Goal: Task Accomplishment & Management: Complete application form

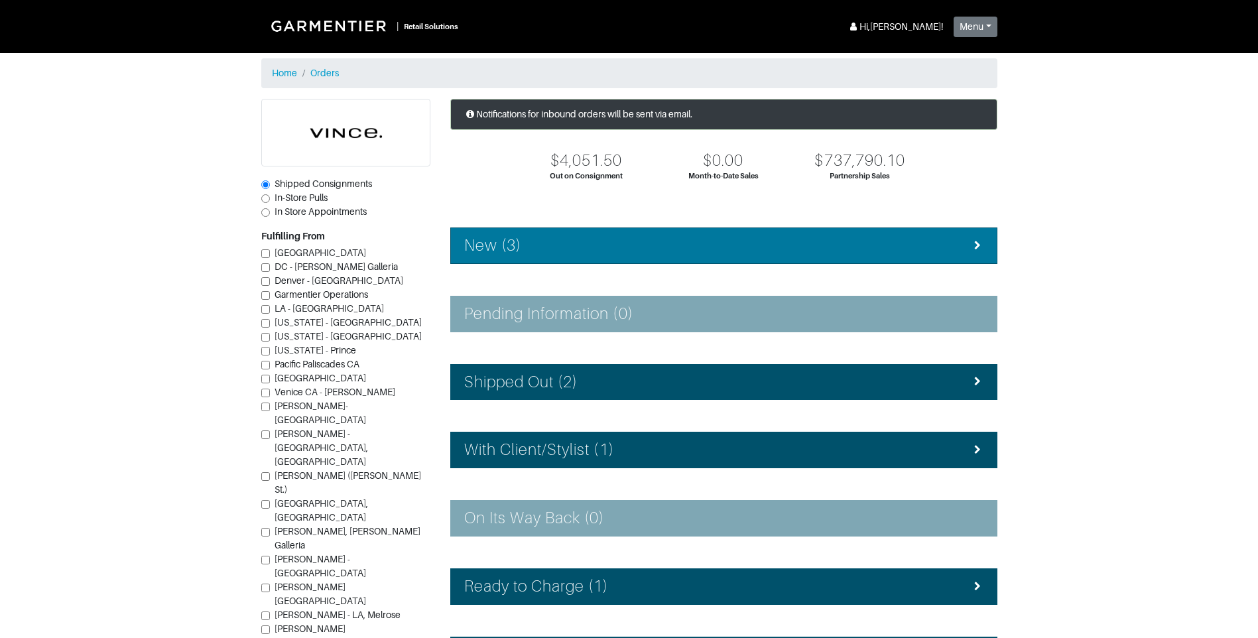
click at [536, 258] on li "New (3)" at bounding box center [723, 246] width 547 height 36
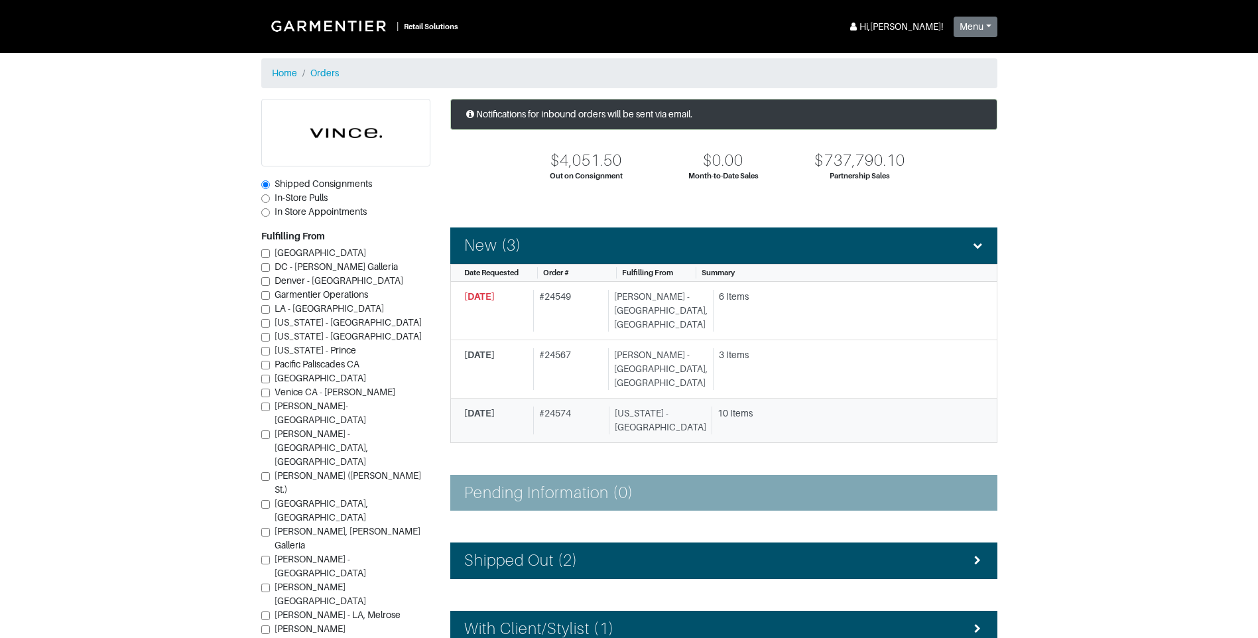
click at [586, 407] on div "# 24574" at bounding box center [568, 421] width 70 height 28
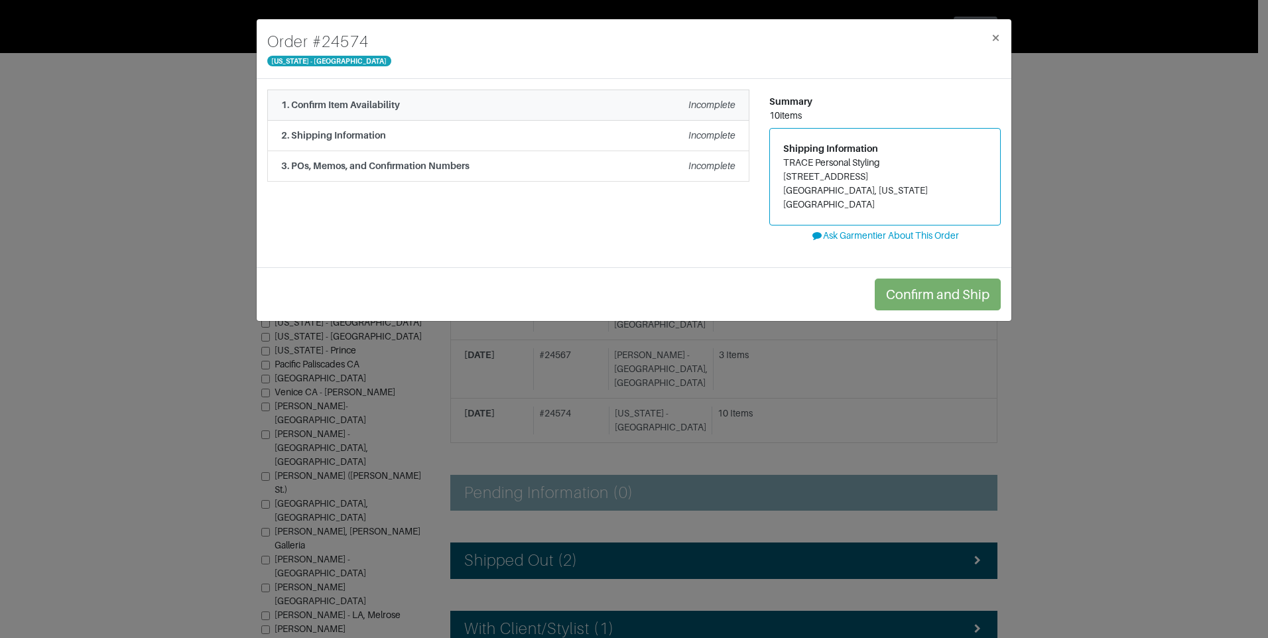
click at [521, 97] on li "1. Confirm Item Availability Incomplete" at bounding box center [508, 105] width 482 height 31
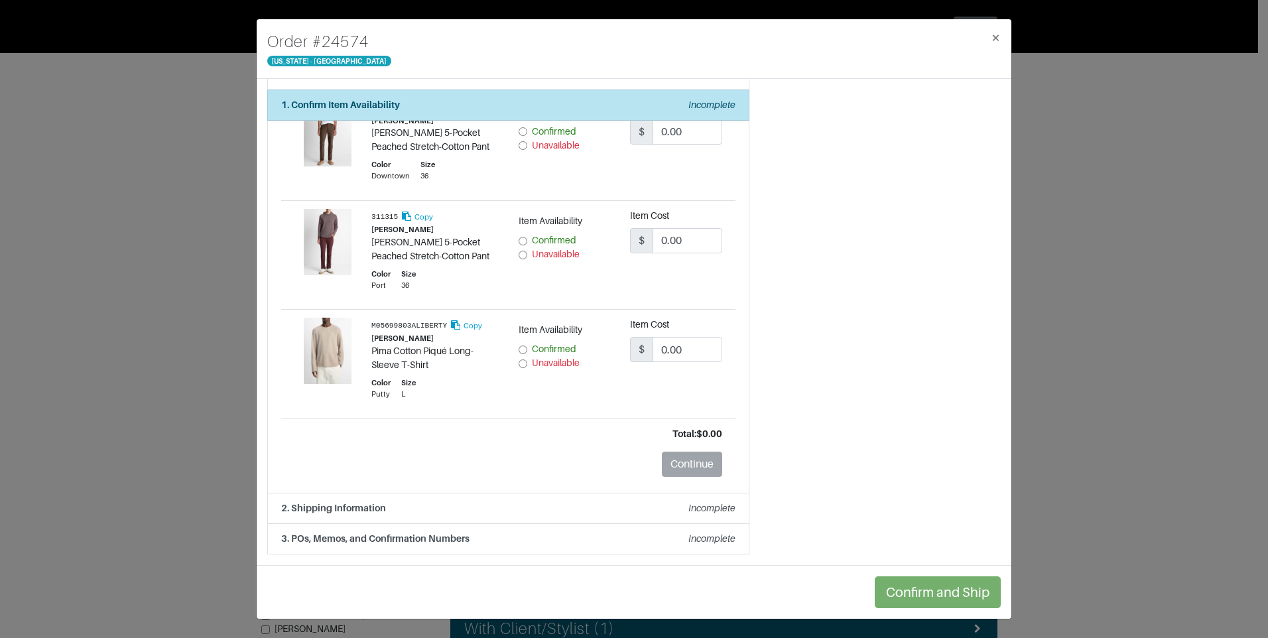
scroll to position [817, 0]
click at [520, 368] on input "Unavailable" at bounding box center [523, 364] width 9 height 9
radio input "true"
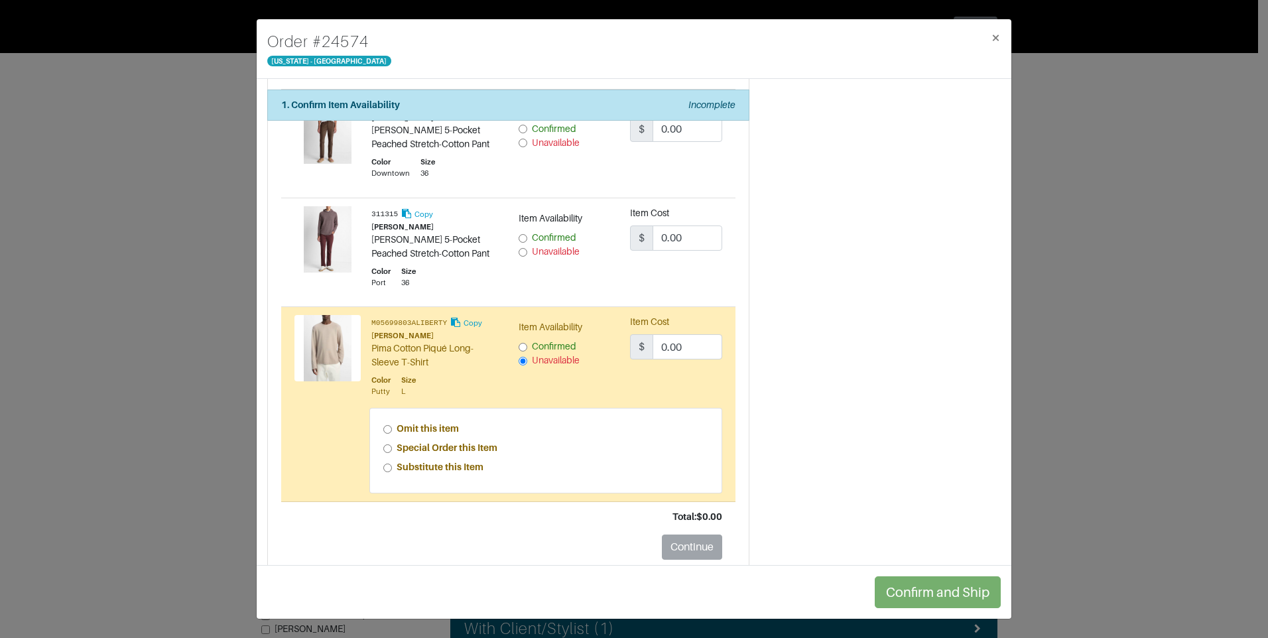
click at [521, 252] on input "Unavailable" at bounding box center [523, 252] width 9 height 9
radio input "true"
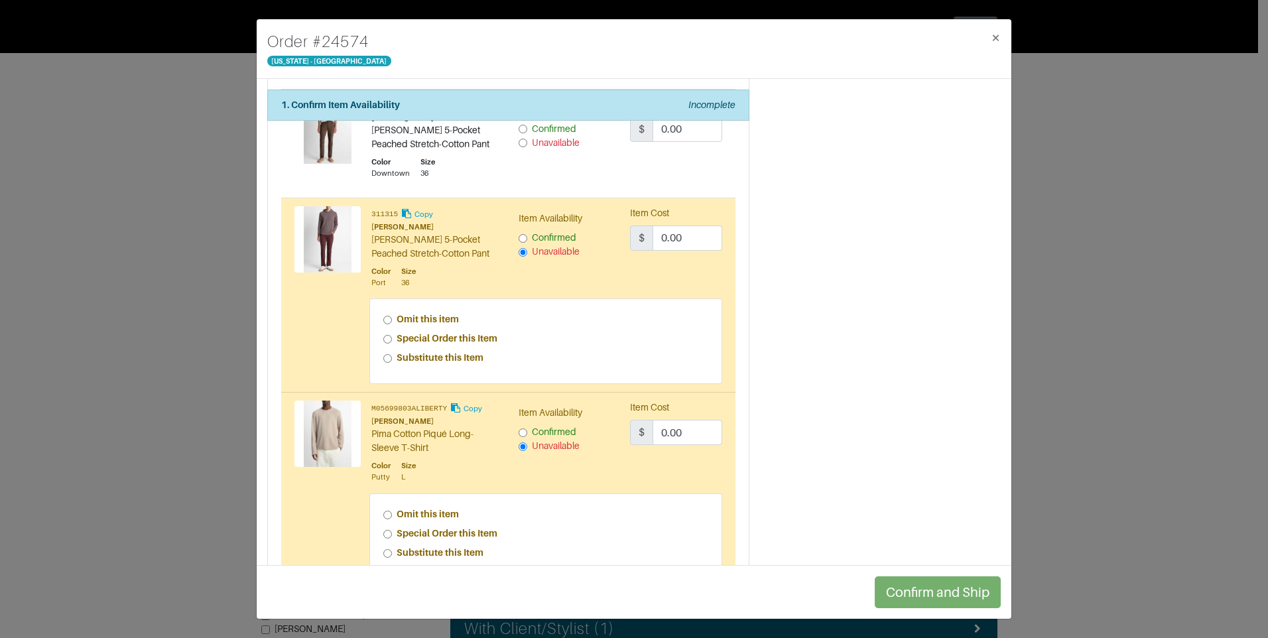
click at [522, 141] on div "Unavailable" at bounding box center [565, 143] width 92 height 14
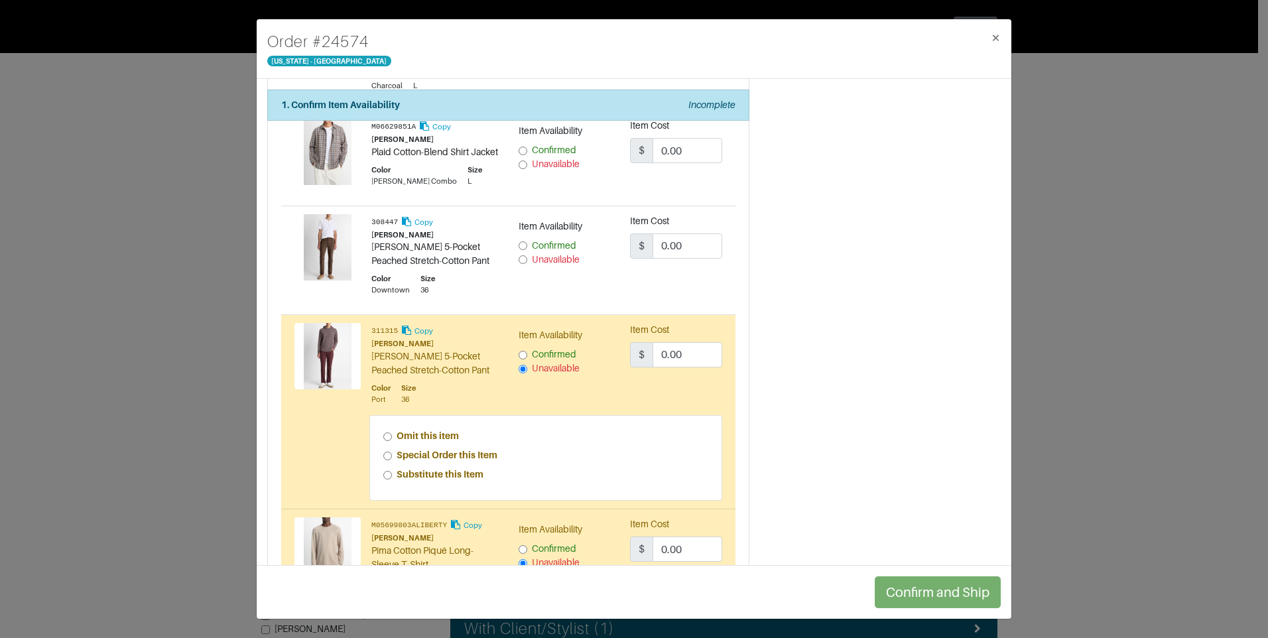
scroll to position [684, 0]
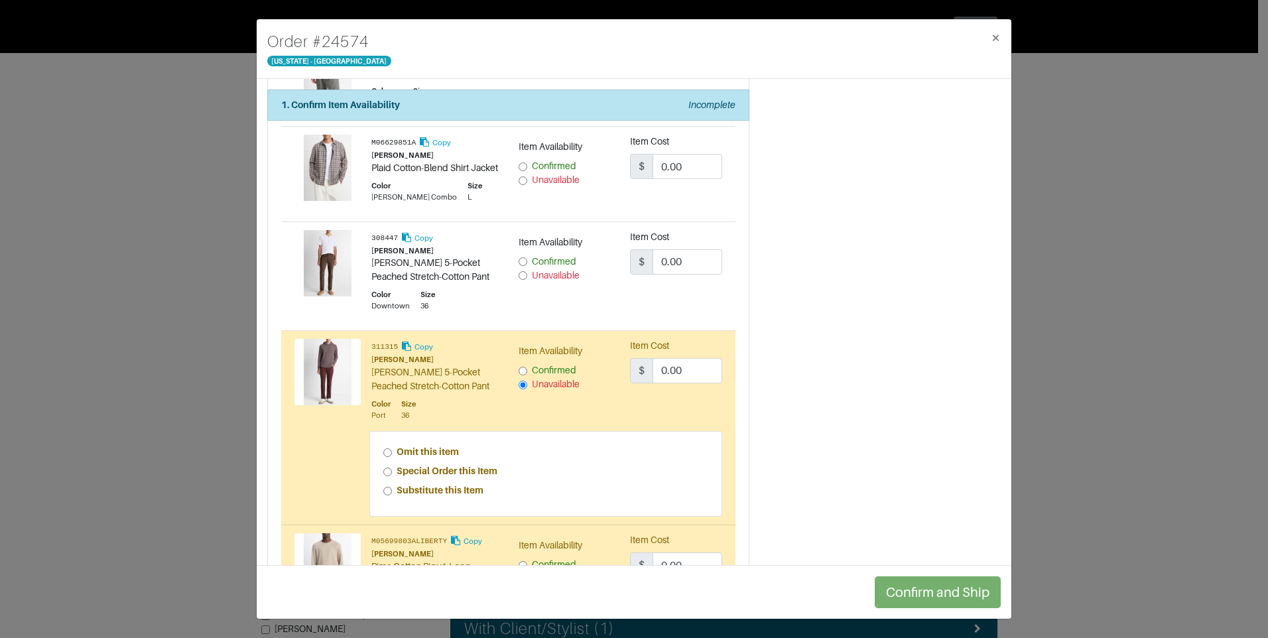
click at [523, 277] on div "Unavailable" at bounding box center [565, 276] width 92 height 14
click at [519, 279] on input "Unavailable" at bounding box center [523, 275] width 9 height 9
radio input "true"
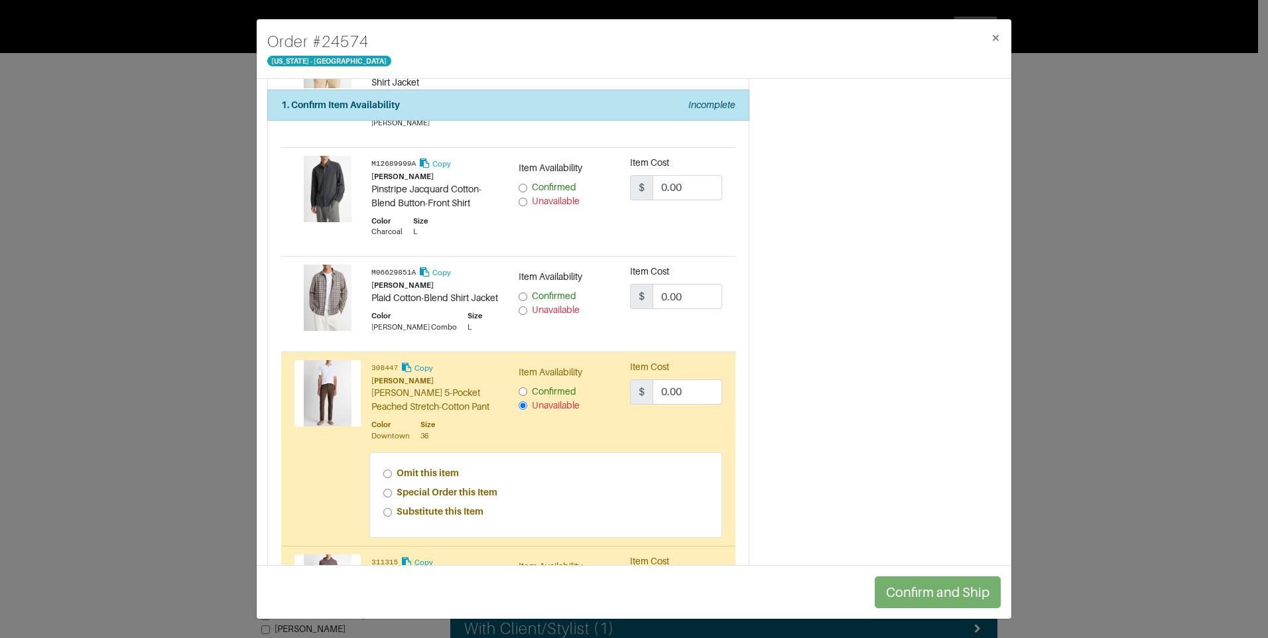
scroll to position [551, 0]
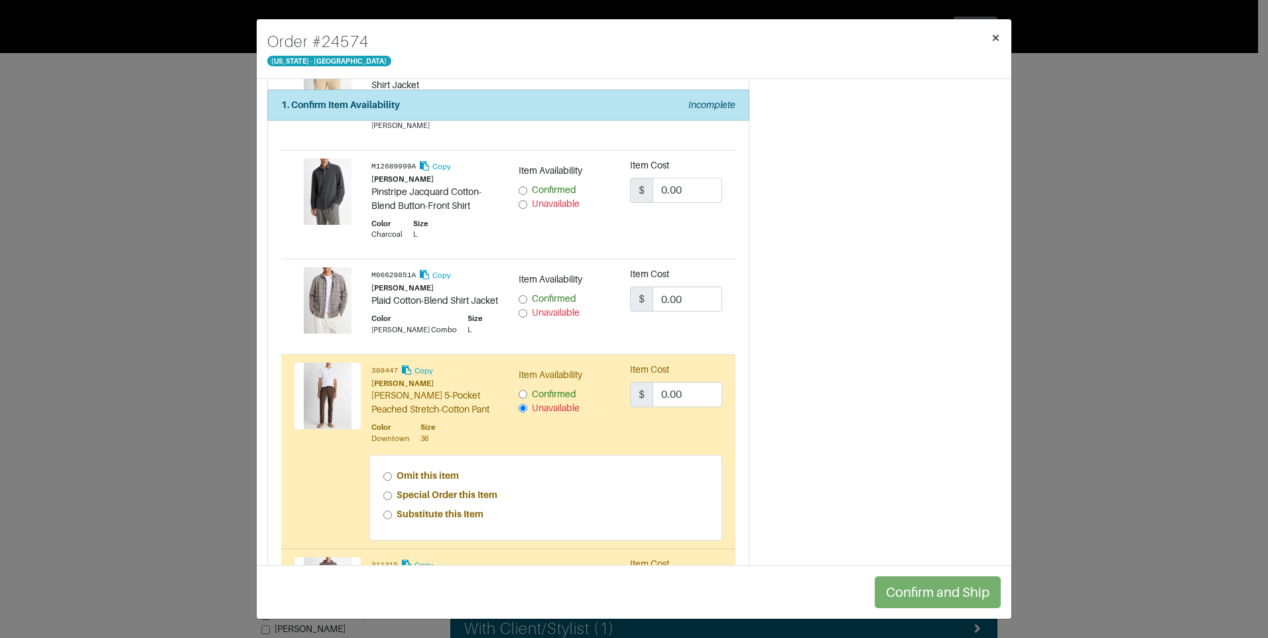
click at [990, 40] on button "×" at bounding box center [995, 37] width 31 height 37
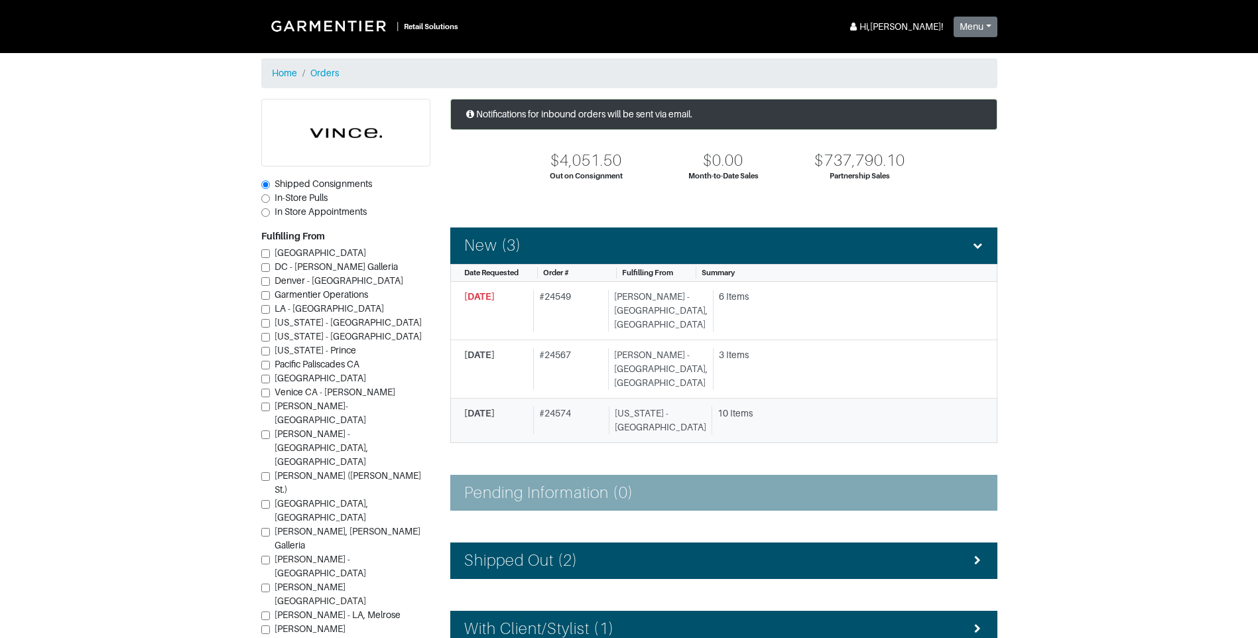
click at [677, 407] on div "[US_STATE] - [GEOGRAPHIC_DATA]" at bounding box center [658, 421] width 98 height 28
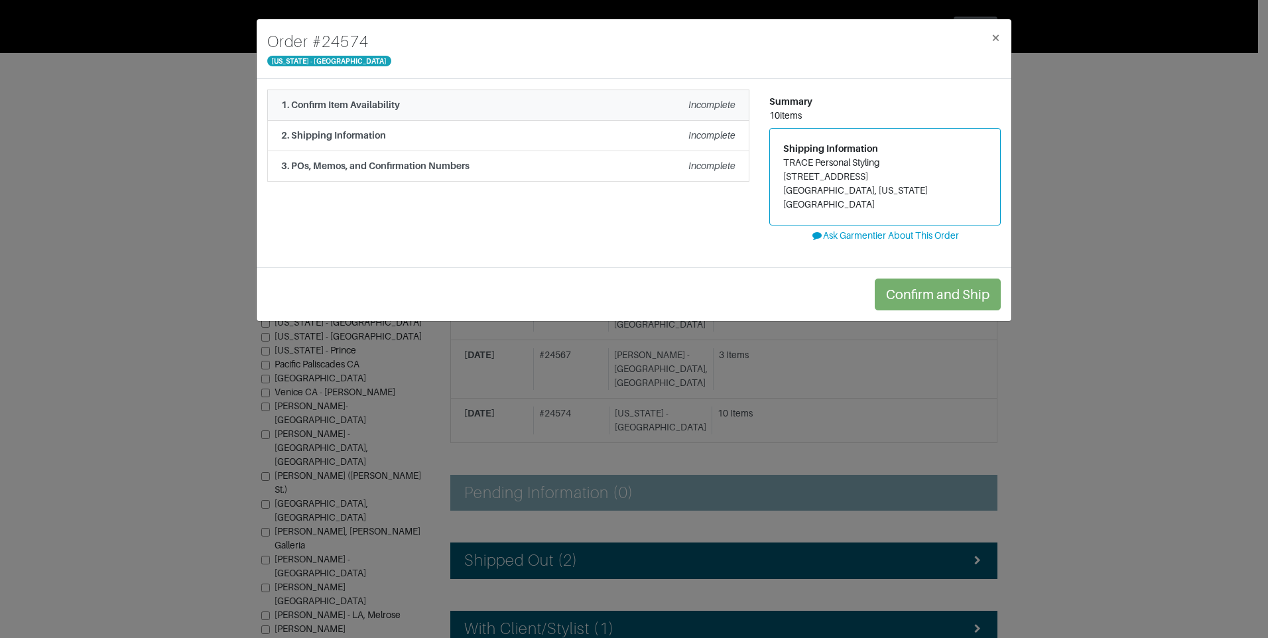
click at [584, 106] on div "1. Confirm Item Availability Incomplete" at bounding box center [508, 105] width 454 height 14
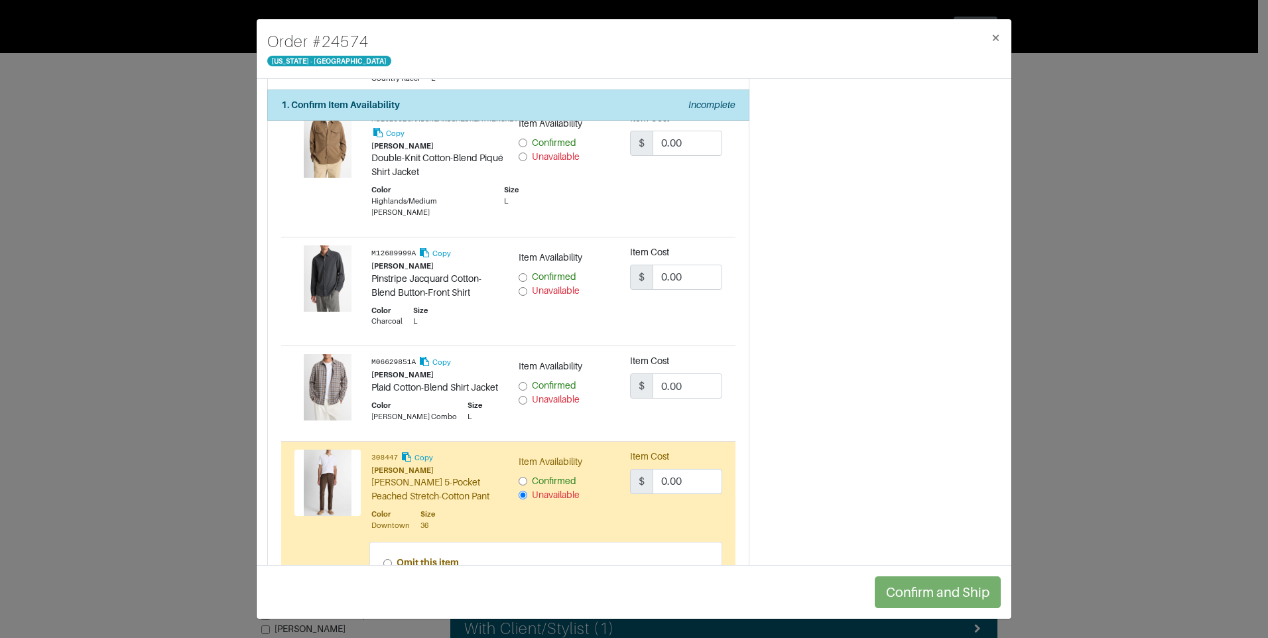
scroll to position [344, 0]
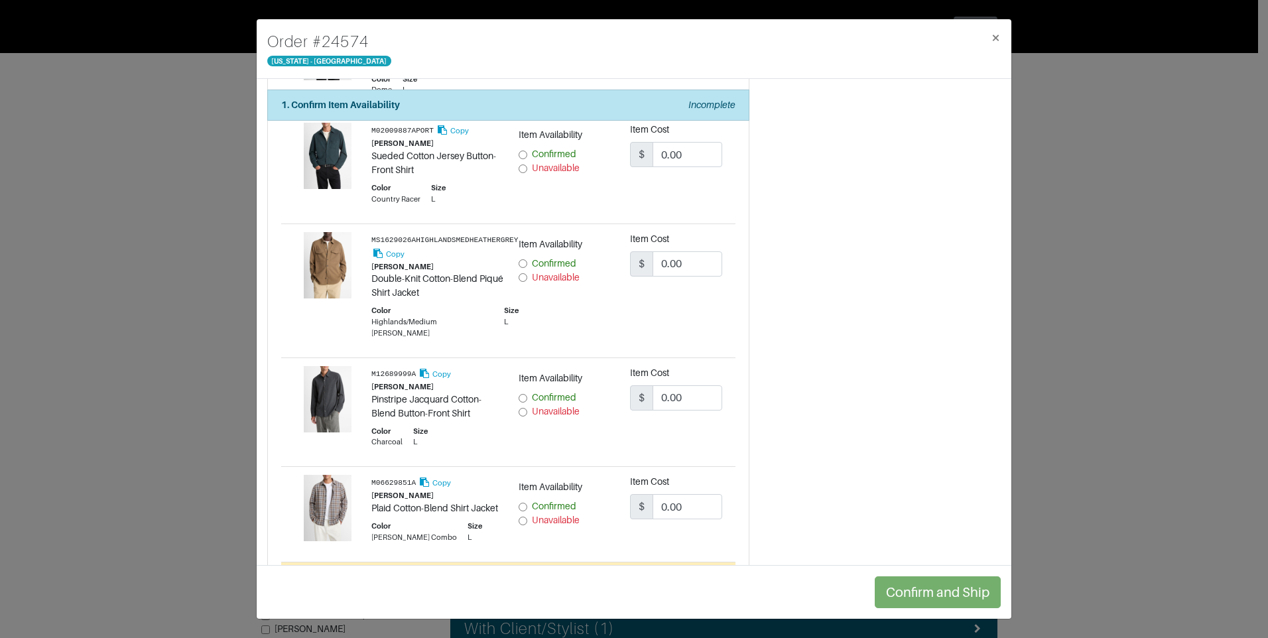
click at [520, 517] on input "Unavailable" at bounding box center [523, 521] width 9 height 9
radio input "true"
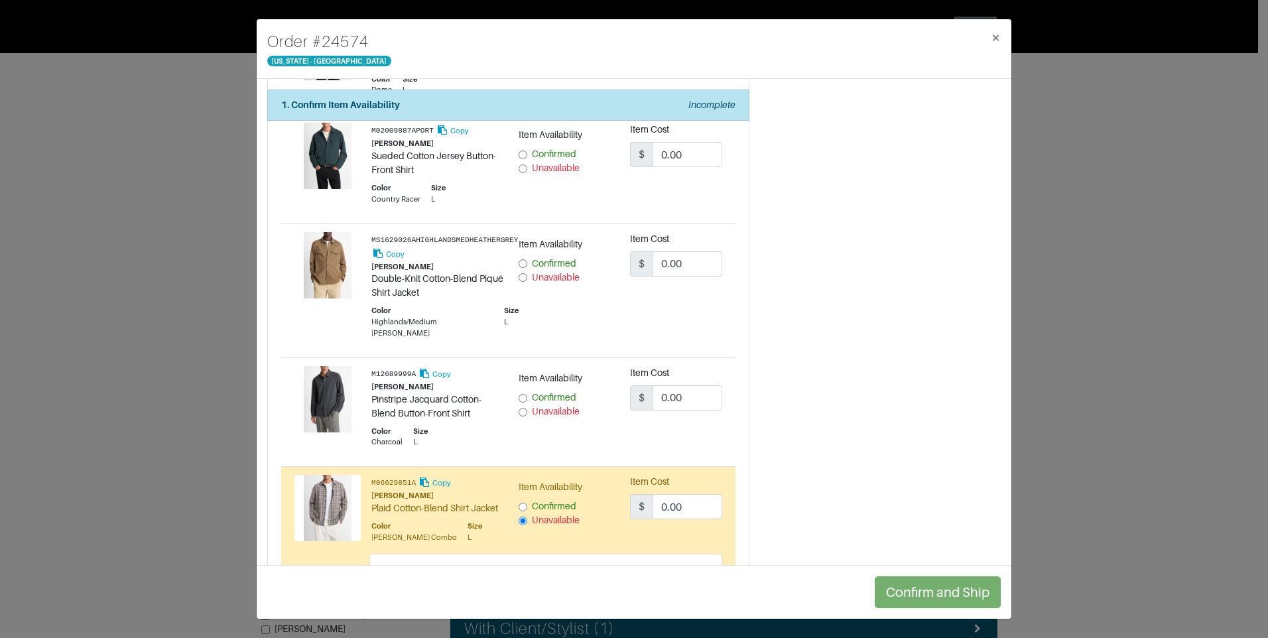
drag, startPoint x: 517, startPoint y: 398, endPoint x: 524, endPoint y: 375, distance: 23.7
click at [519, 408] on input "Unavailable" at bounding box center [523, 412] width 9 height 9
radio input "true"
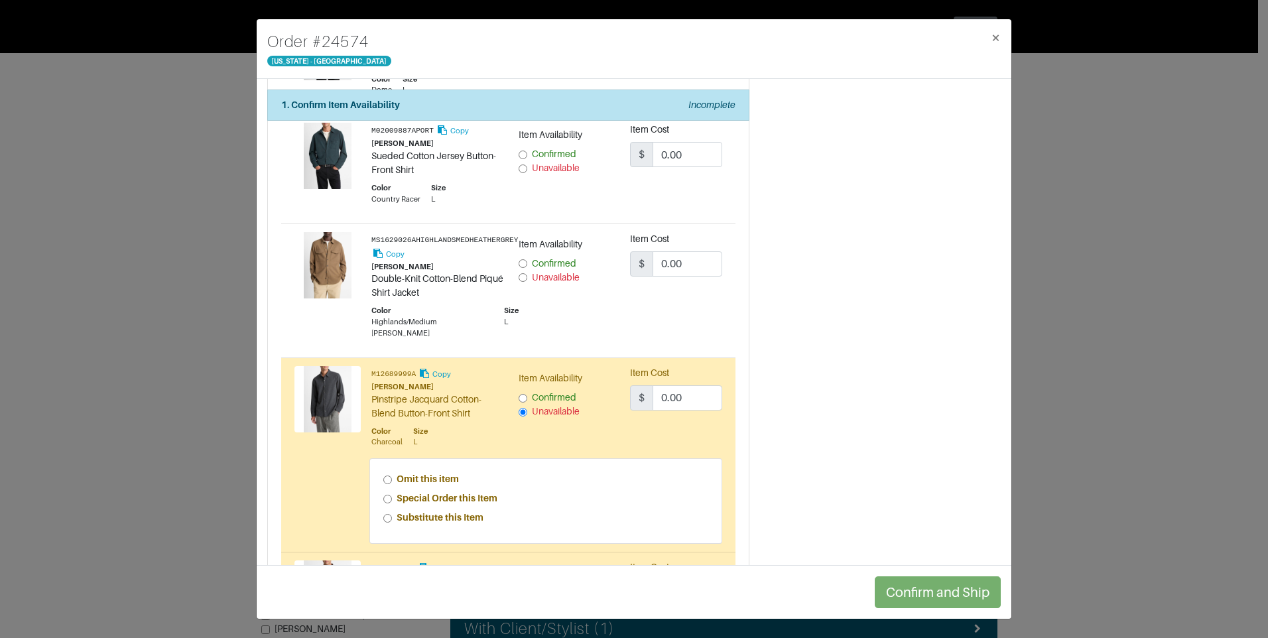
click at [520, 275] on input "Unavailable" at bounding box center [523, 277] width 9 height 9
radio input "true"
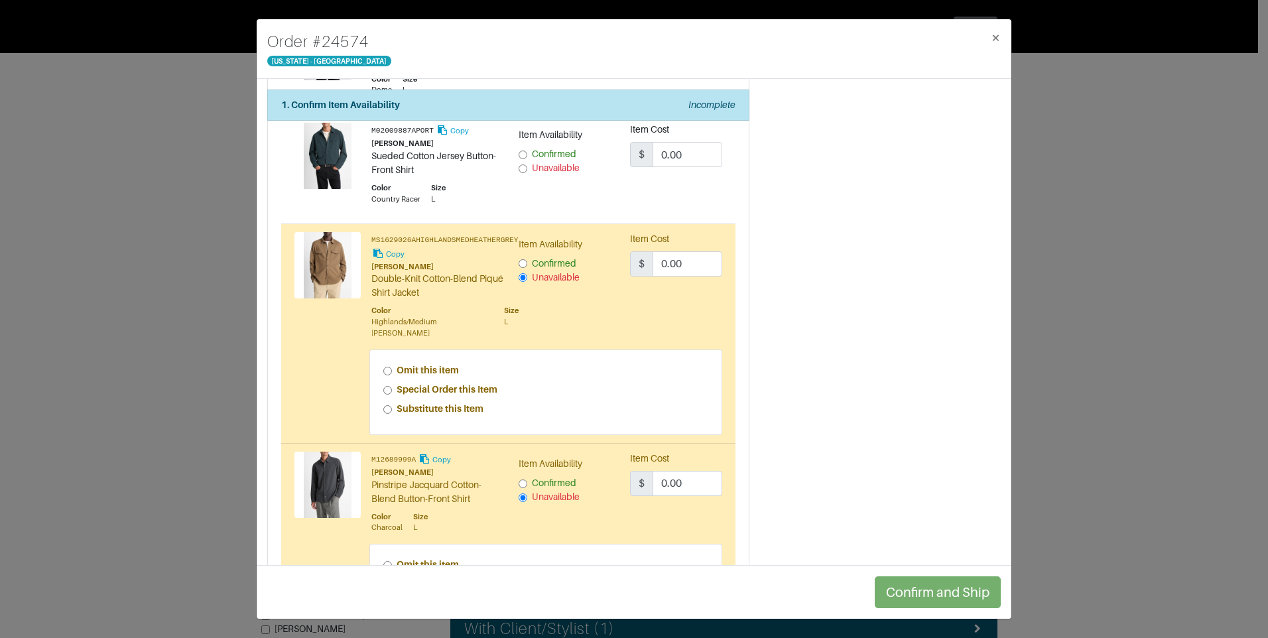
click at [522, 166] on input "Unavailable" at bounding box center [523, 168] width 9 height 9
radio input "true"
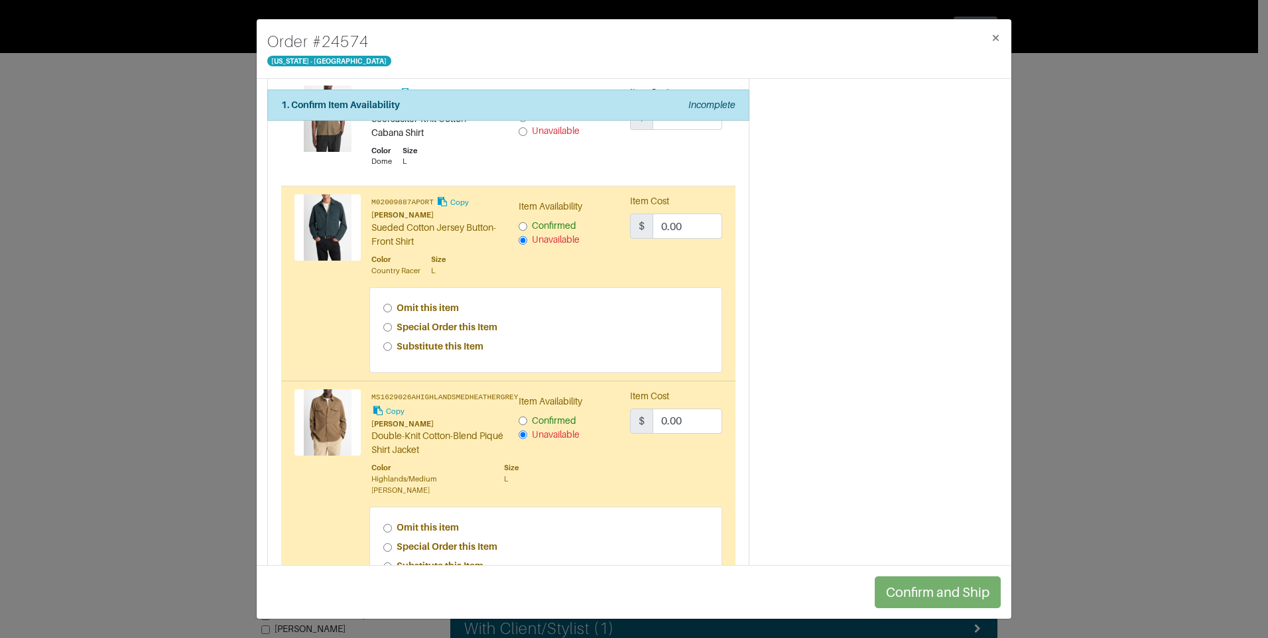
scroll to position [145, 0]
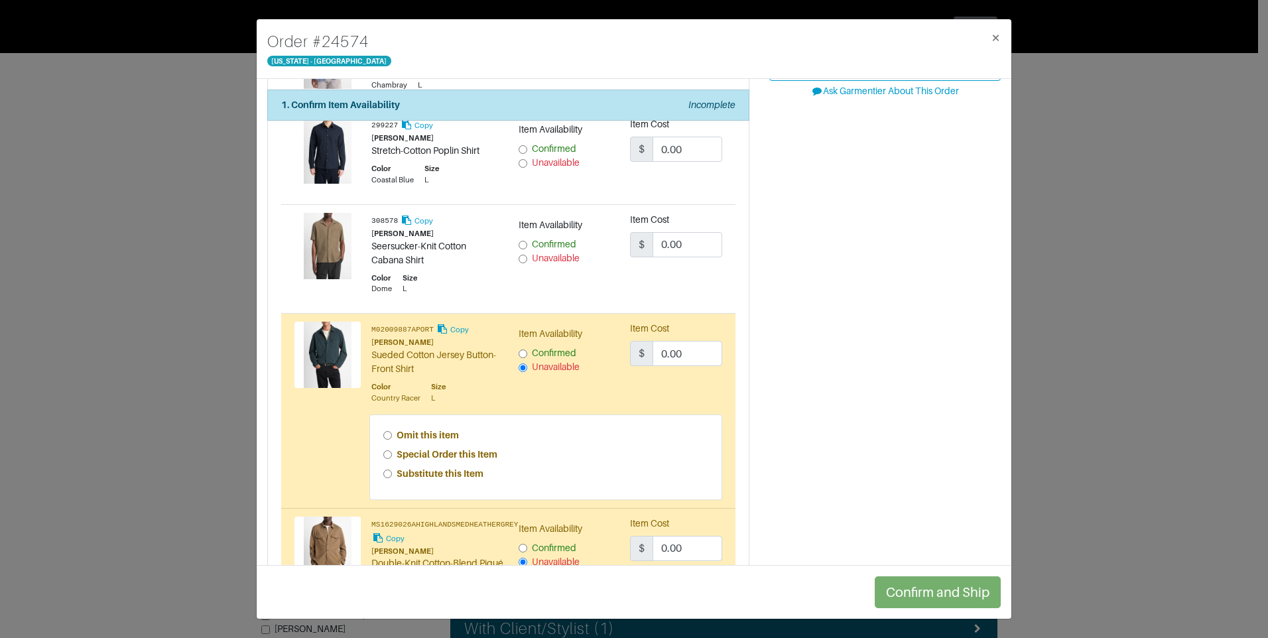
drag, startPoint x: 522, startPoint y: 257, endPoint x: 526, endPoint y: 236, distance: 21.6
click at [521, 257] on input "Unavailable" at bounding box center [523, 259] width 9 height 9
radio input "true"
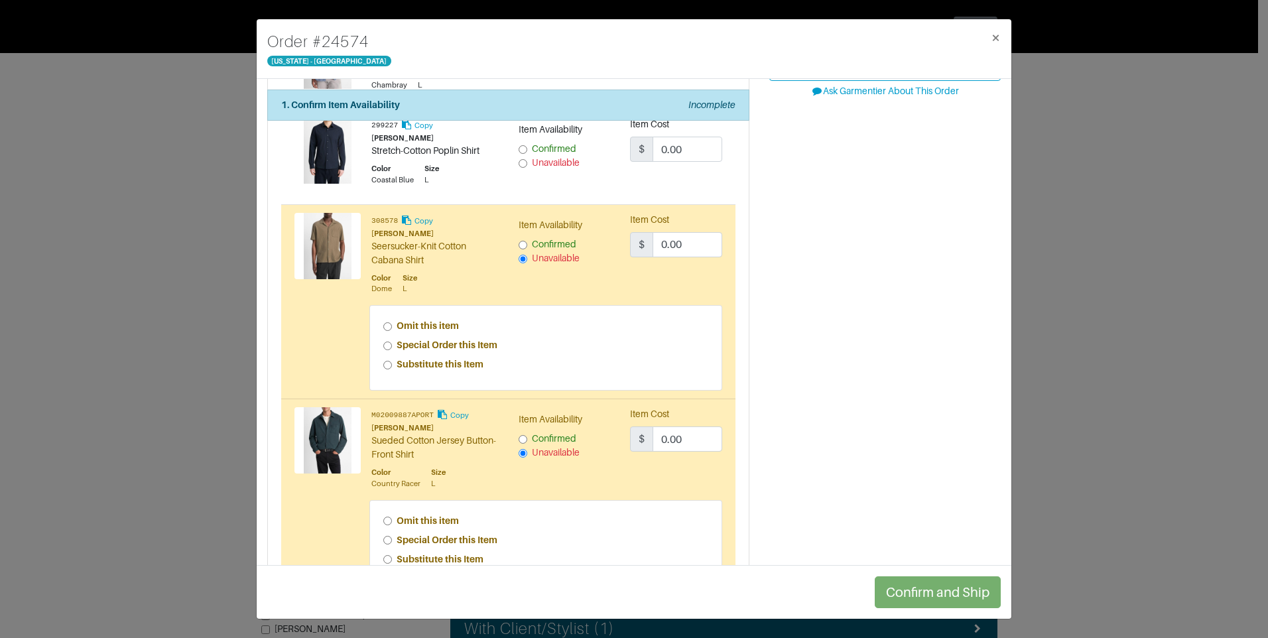
click at [519, 167] on input "Unavailable" at bounding box center [523, 163] width 9 height 9
radio input "true"
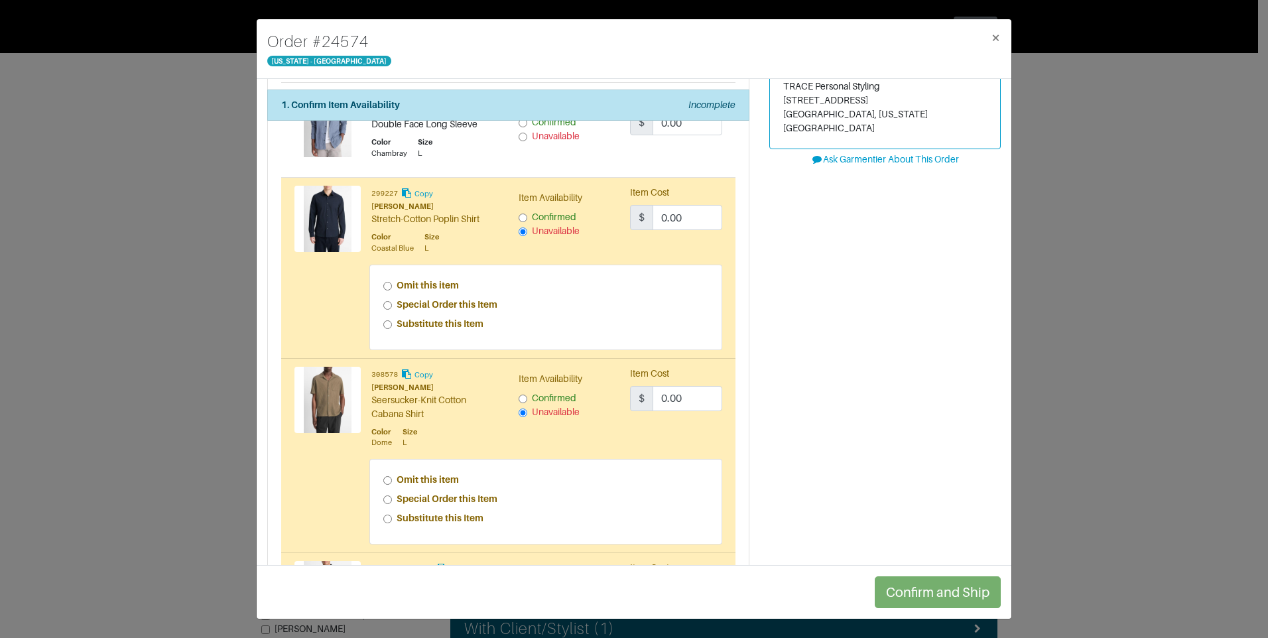
scroll to position [0, 0]
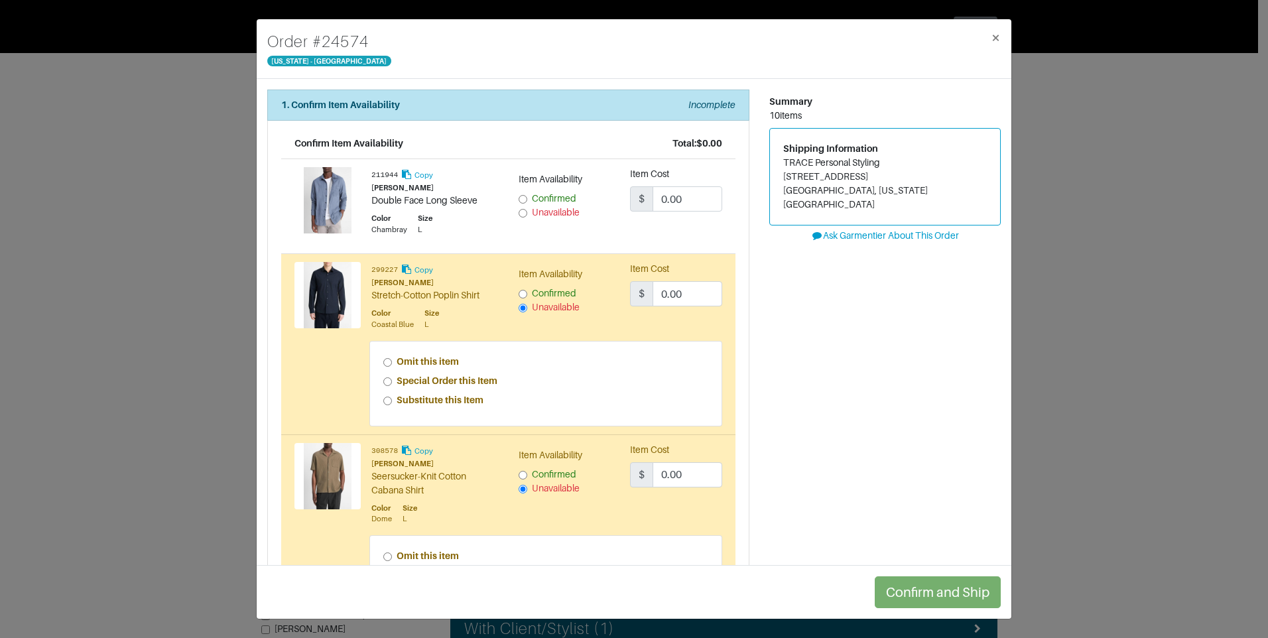
click at [519, 216] on input "Unavailable" at bounding box center [523, 213] width 9 height 9
radio input "true"
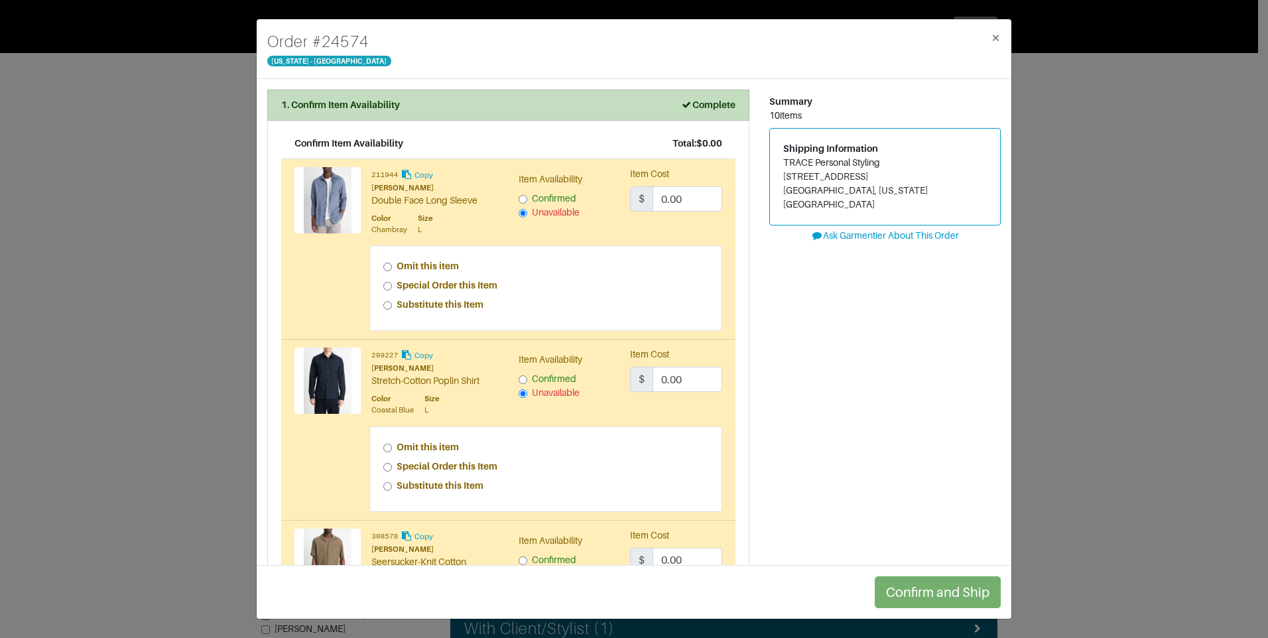
click at [387, 285] on div "Special Order this Item" at bounding box center [546, 286] width 326 height 14
click at [385, 290] on input "Special Order this Item" at bounding box center [387, 286] width 9 height 9
radio input "true"
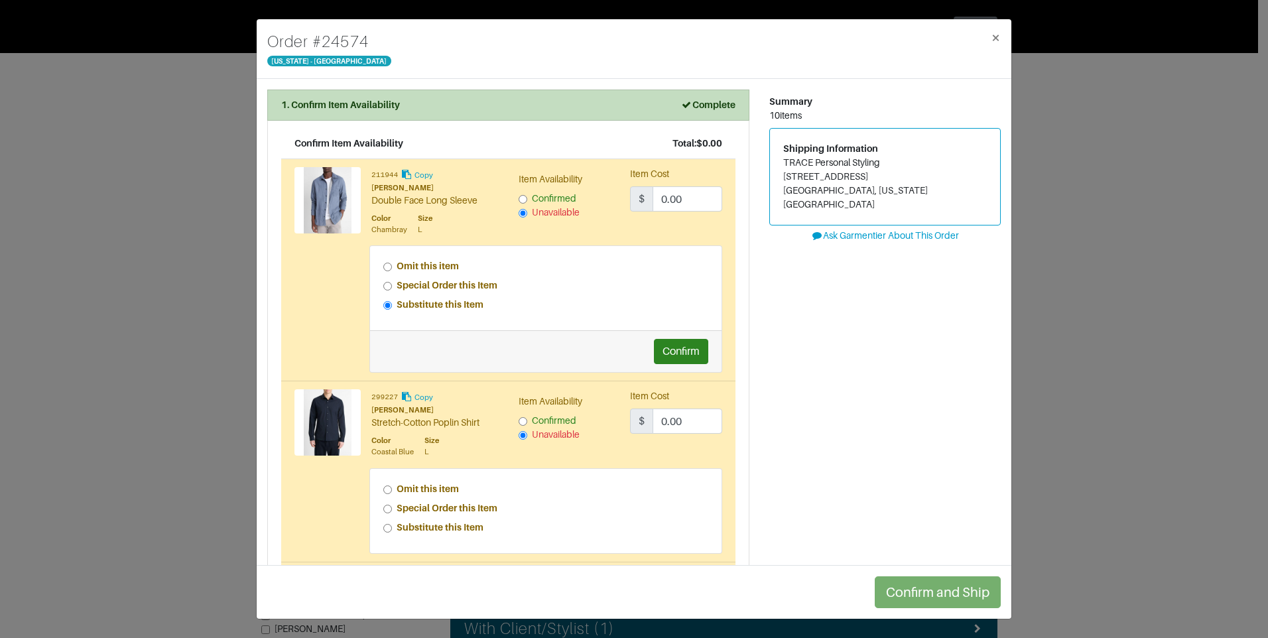
click at [387, 508] on input "Special Order this Item" at bounding box center [387, 509] width 9 height 9
radio input "true"
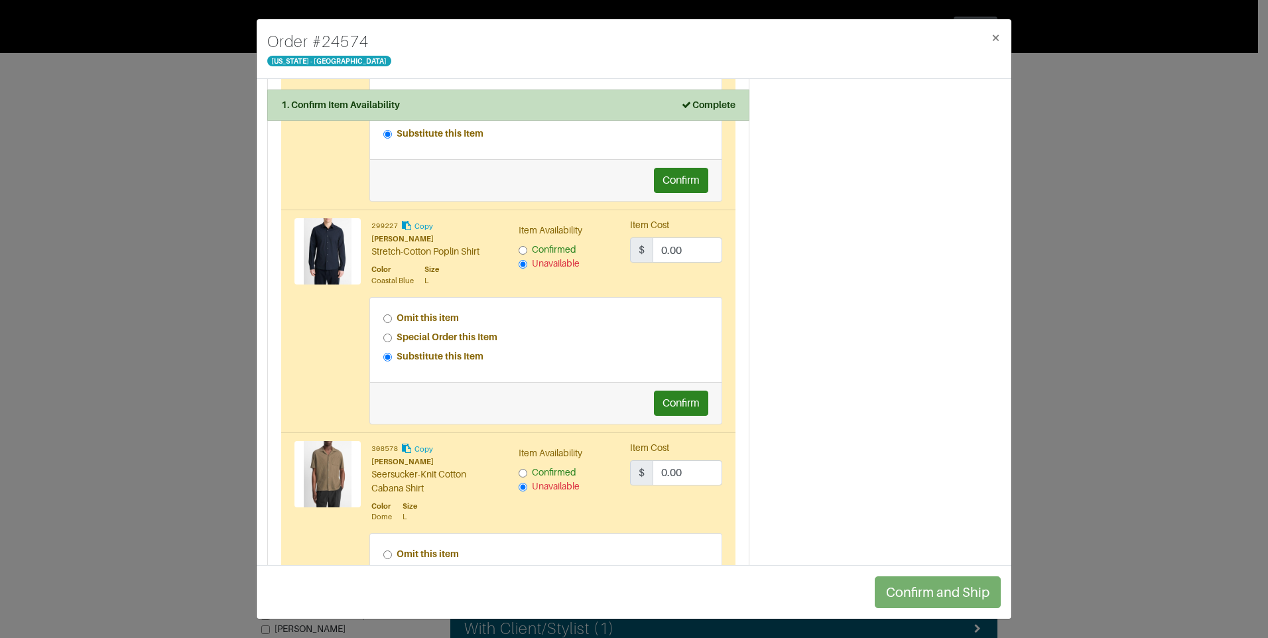
scroll to position [332, 0]
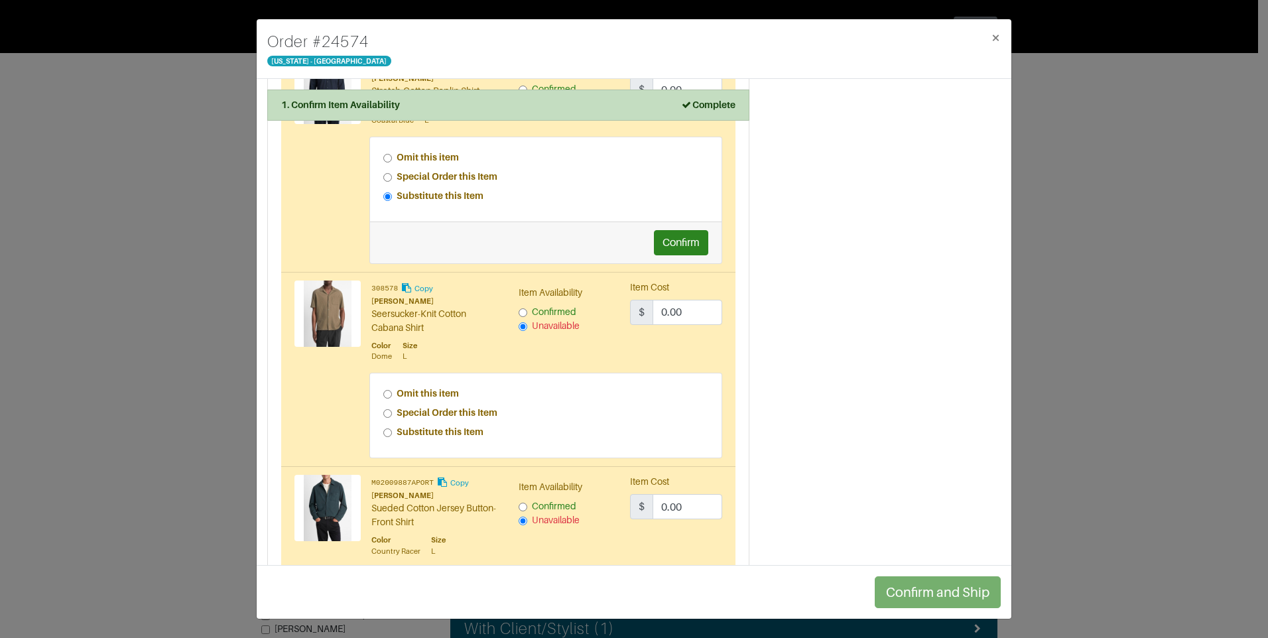
click at [386, 407] on div "Special Order this Item" at bounding box center [546, 413] width 326 height 14
click at [383, 419] on div "Special Order this Item" at bounding box center [546, 413] width 326 height 14
click at [383, 411] on input "Special Order this Item" at bounding box center [387, 413] width 9 height 9
radio input "true"
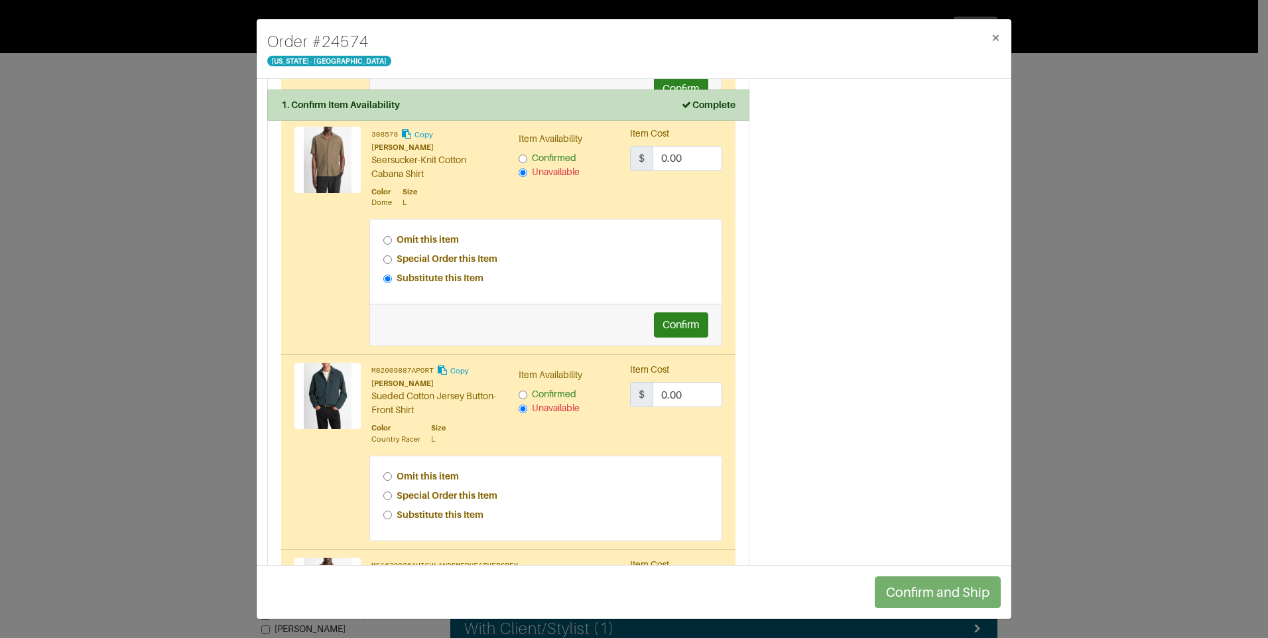
scroll to position [531, 0]
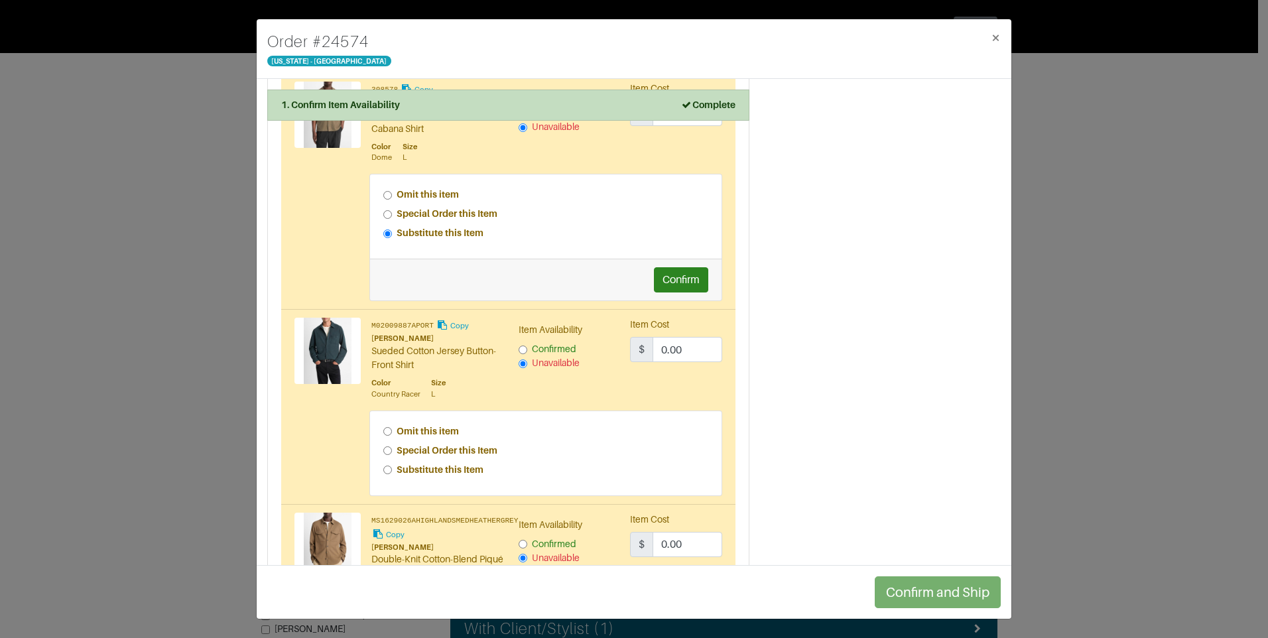
click at [388, 445] on div "Special Order this Item" at bounding box center [546, 451] width 326 height 14
click at [388, 449] on input "Special Order this Item" at bounding box center [387, 450] width 9 height 9
radio input "true"
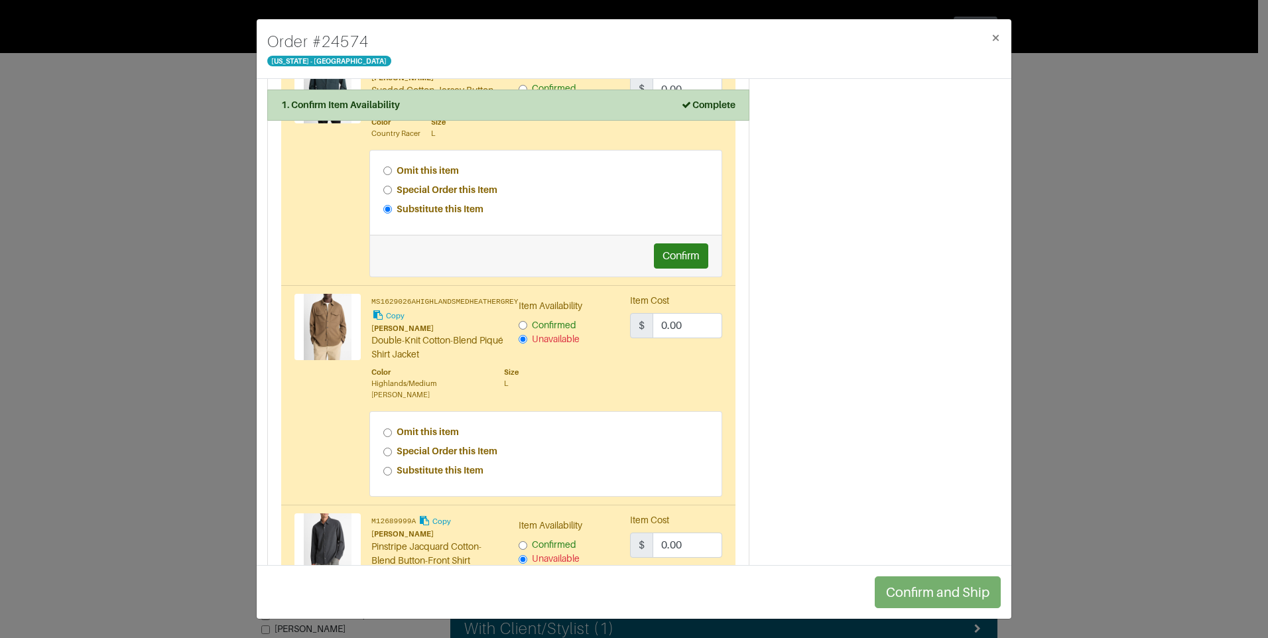
scroll to position [796, 0]
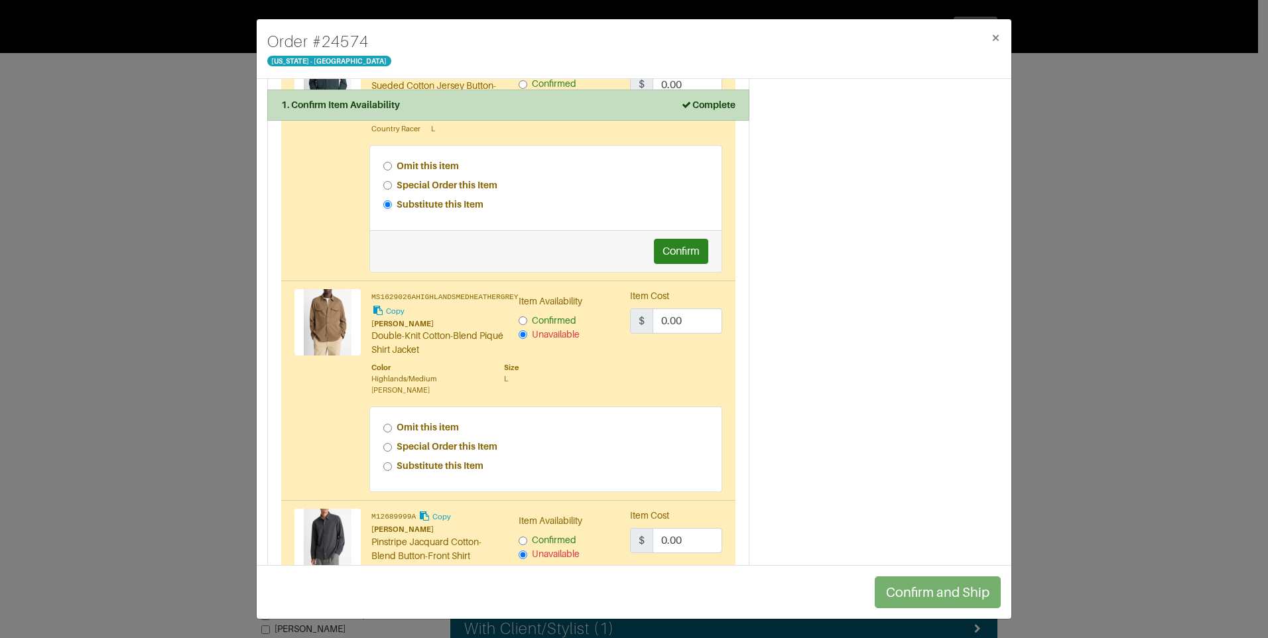
drag, startPoint x: 385, startPoint y: 437, endPoint x: 402, endPoint y: 442, distance: 18.0
click at [386, 443] on input "Special Order this Item" at bounding box center [387, 447] width 9 height 9
radio input "true"
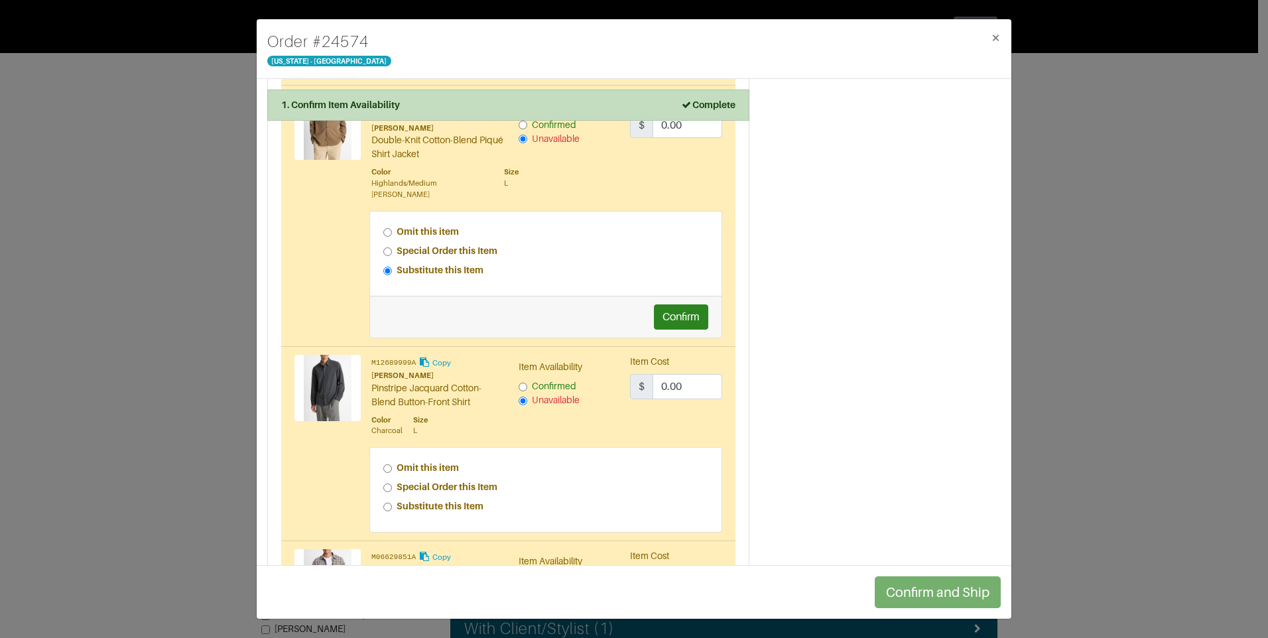
scroll to position [995, 0]
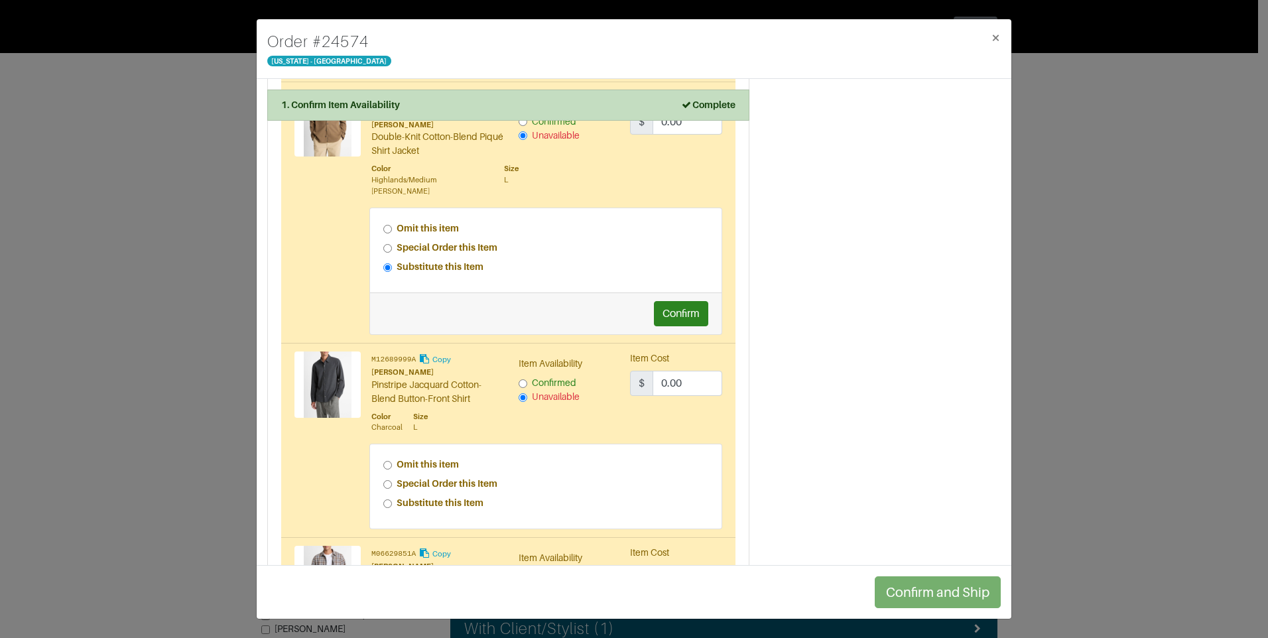
click at [388, 480] on input "Special Order this Item" at bounding box center [387, 484] width 9 height 9
radio input "true"
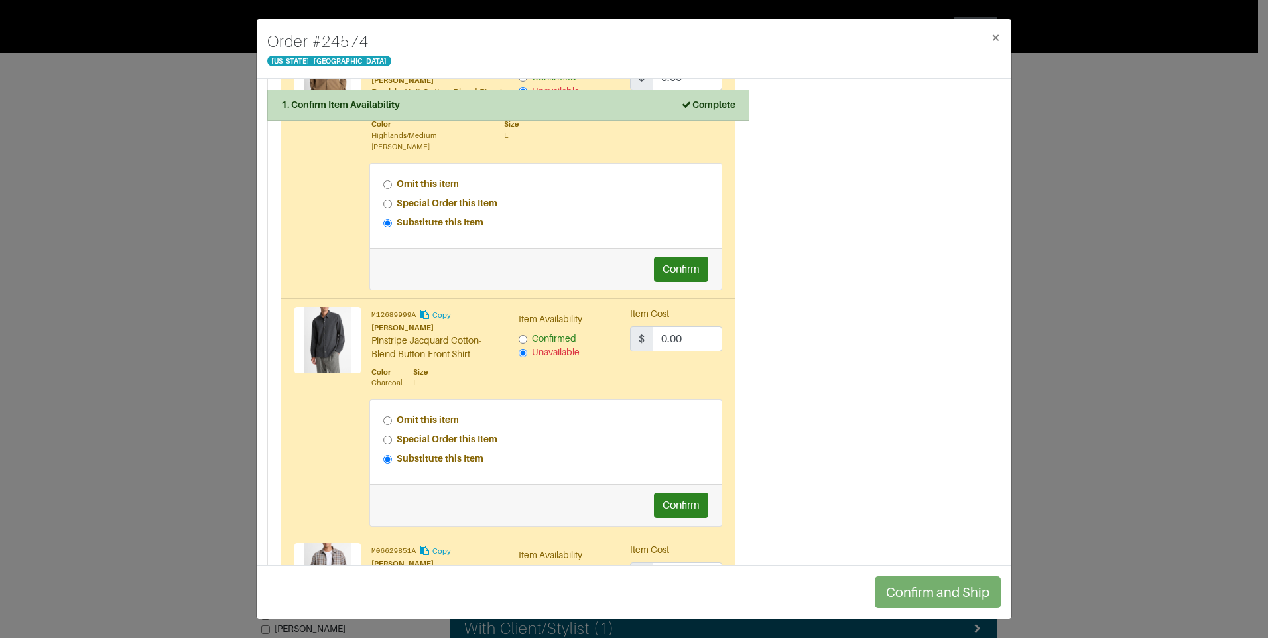
scroll to position [1194, 0]
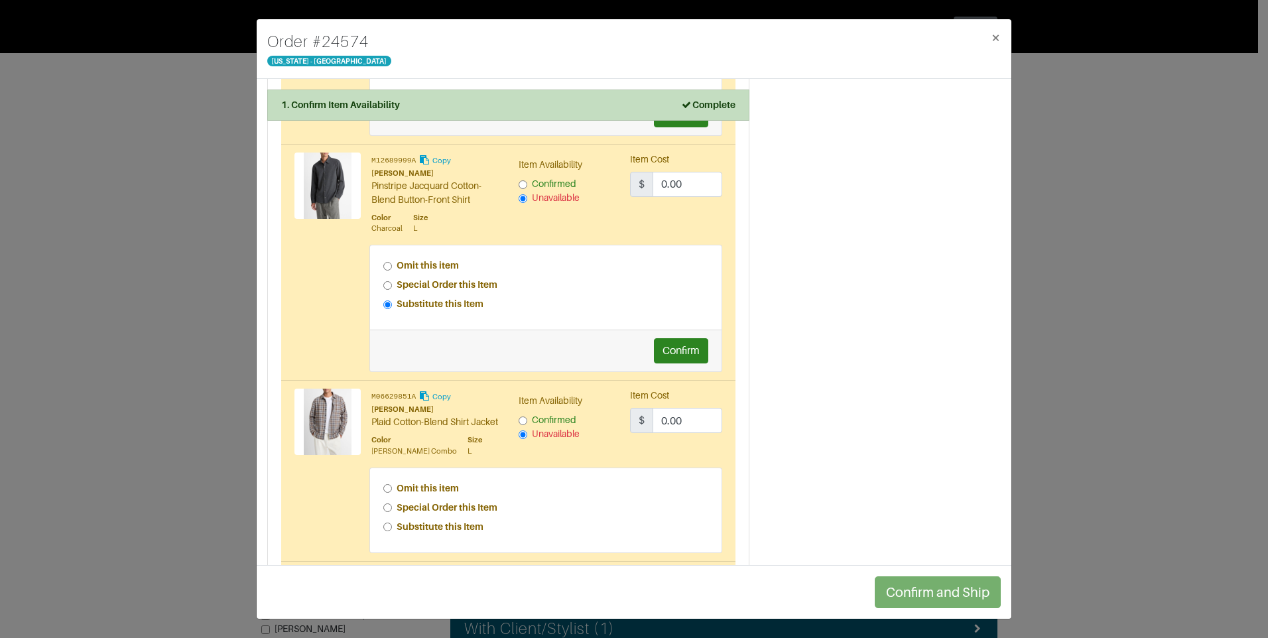
click at [385, 508] on input "Special Order this Item" at bounding box center [387, 507] width 9 height 9
radio input "true"
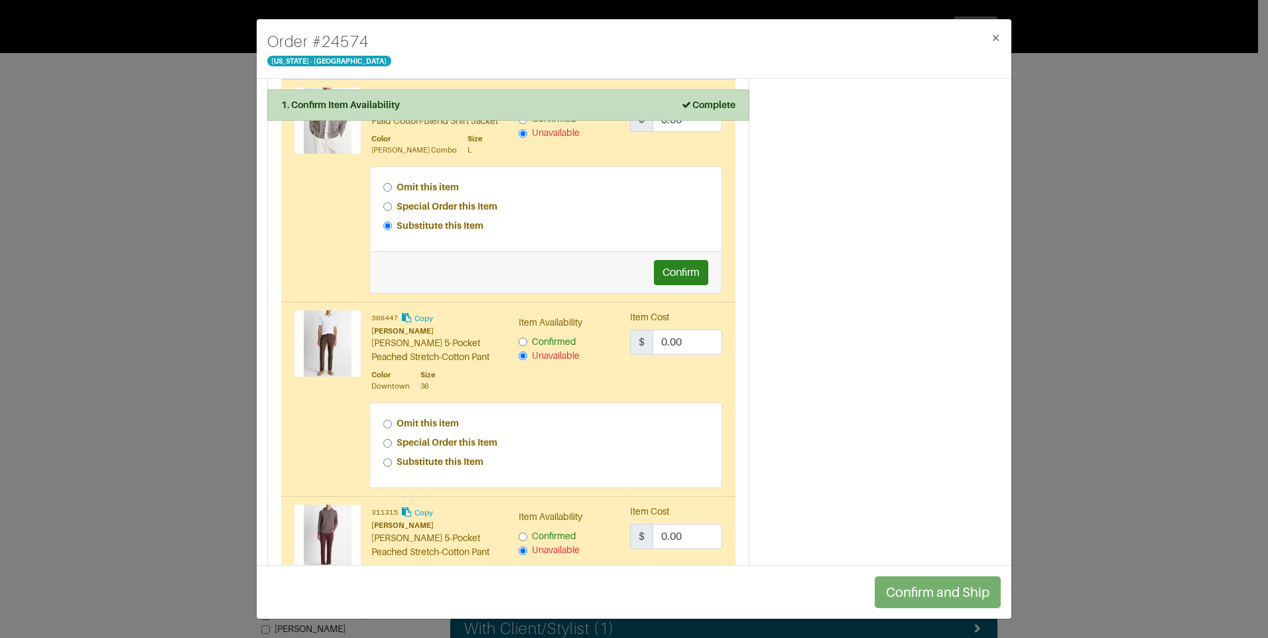
scroll to position [1526, 0]
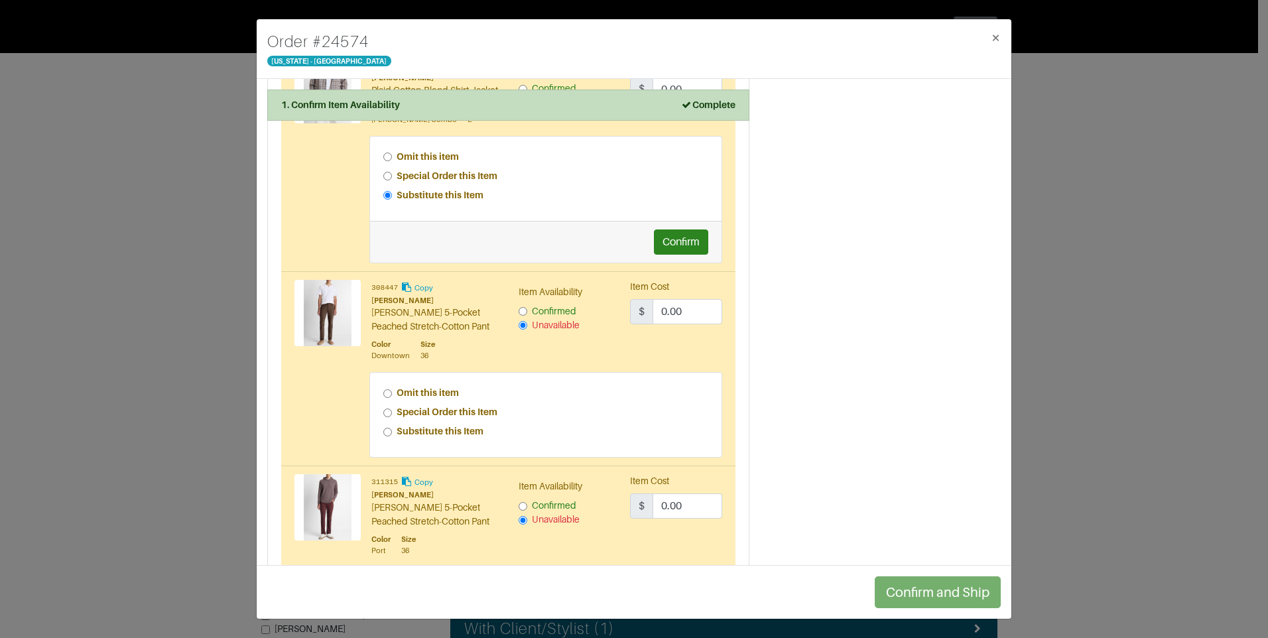
click at [386, 414] on input "Special Order this Item" at bounding box center [387, 413] width 9 height 9
radio input "true"
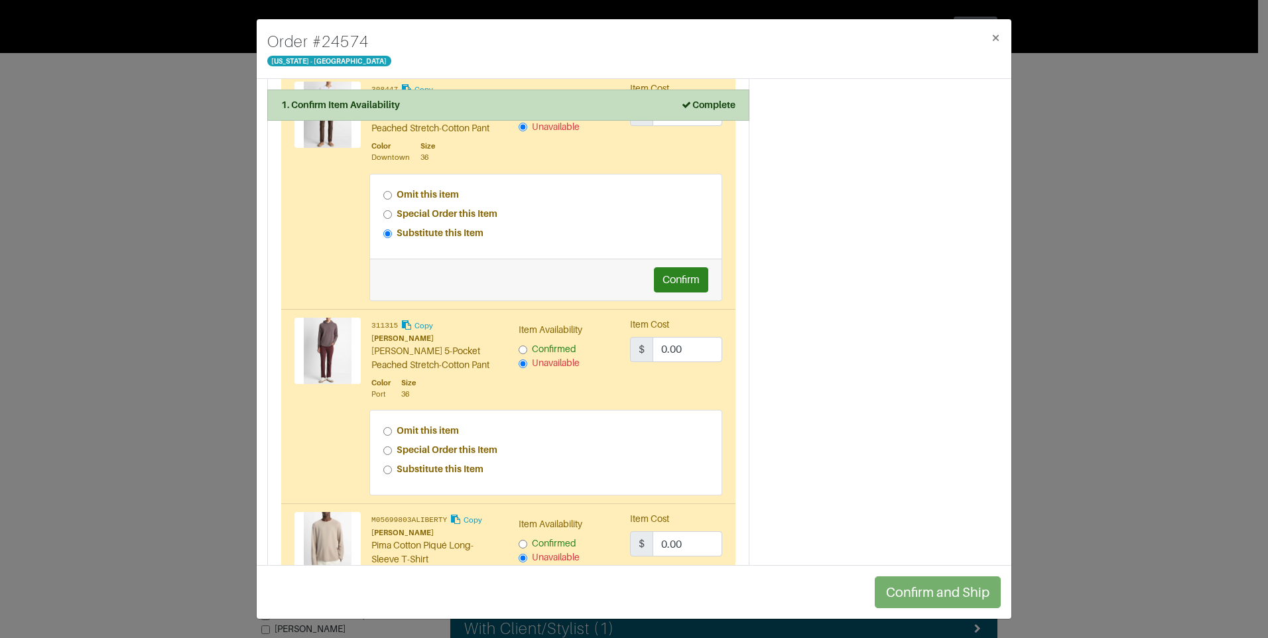
scroll to position [1725, 0]
click at [383, 454] on input "Special Order this Item" at bounding box center [387, 450] width 9 height 9
radio input "true"
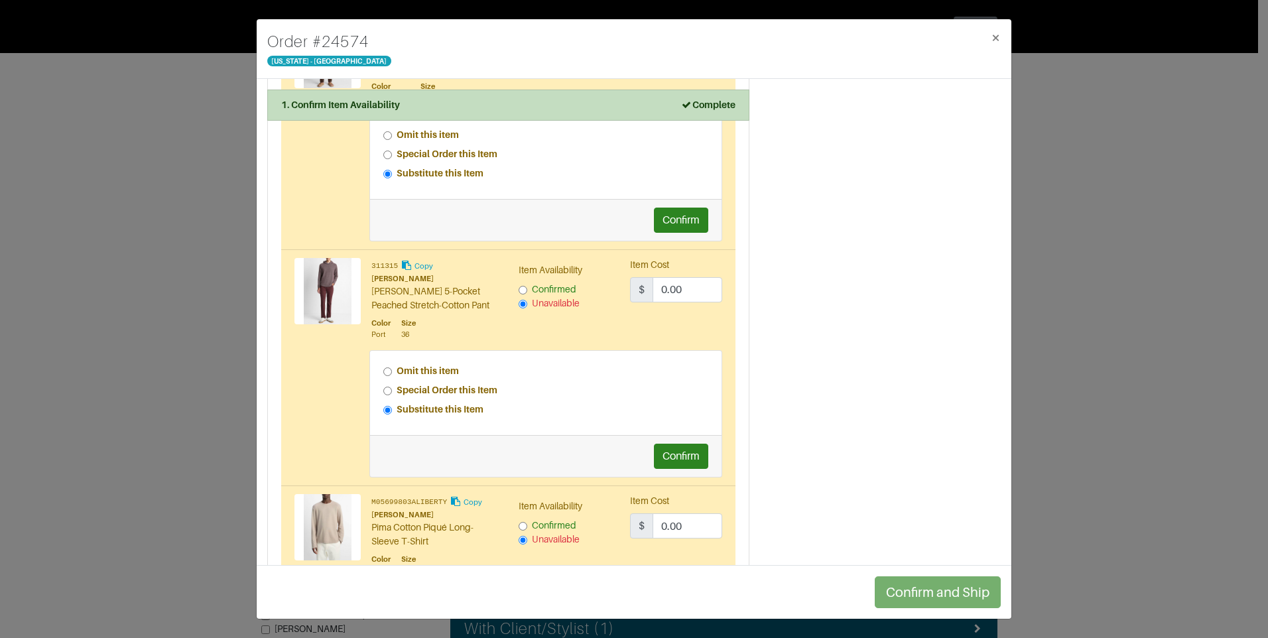
scroll to position [1924, 0]
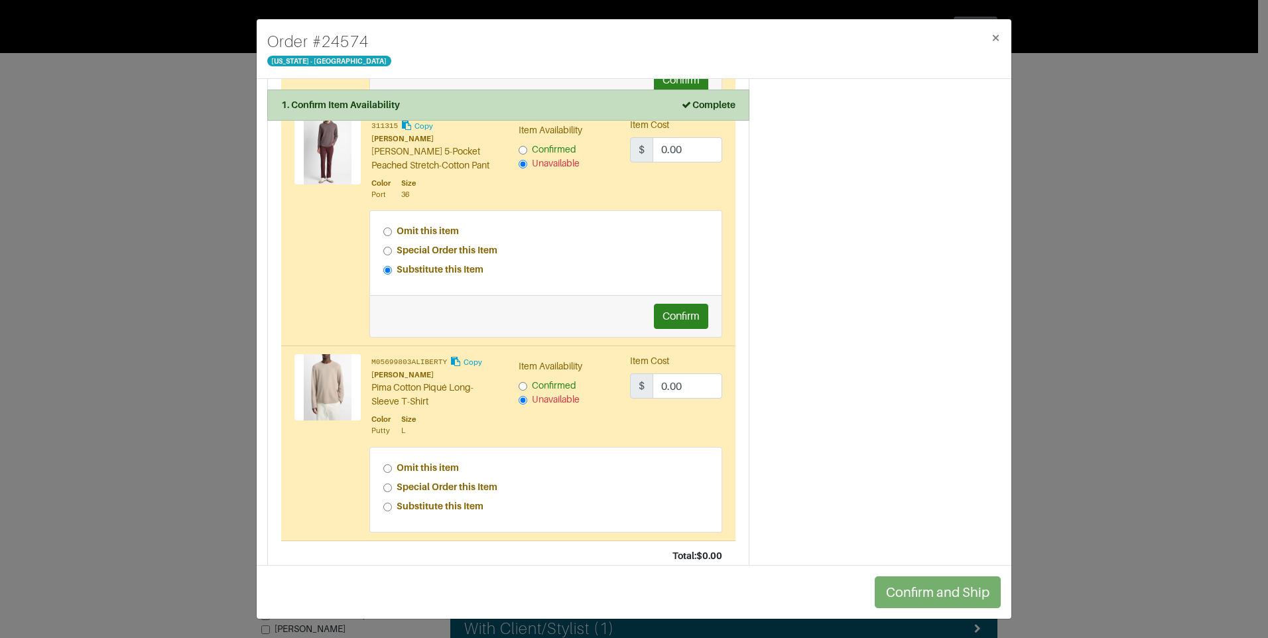
click at [387, 489] on input "Special Order this Item" at bounding box center [387, 488] width 9 height 9
radio input "true"
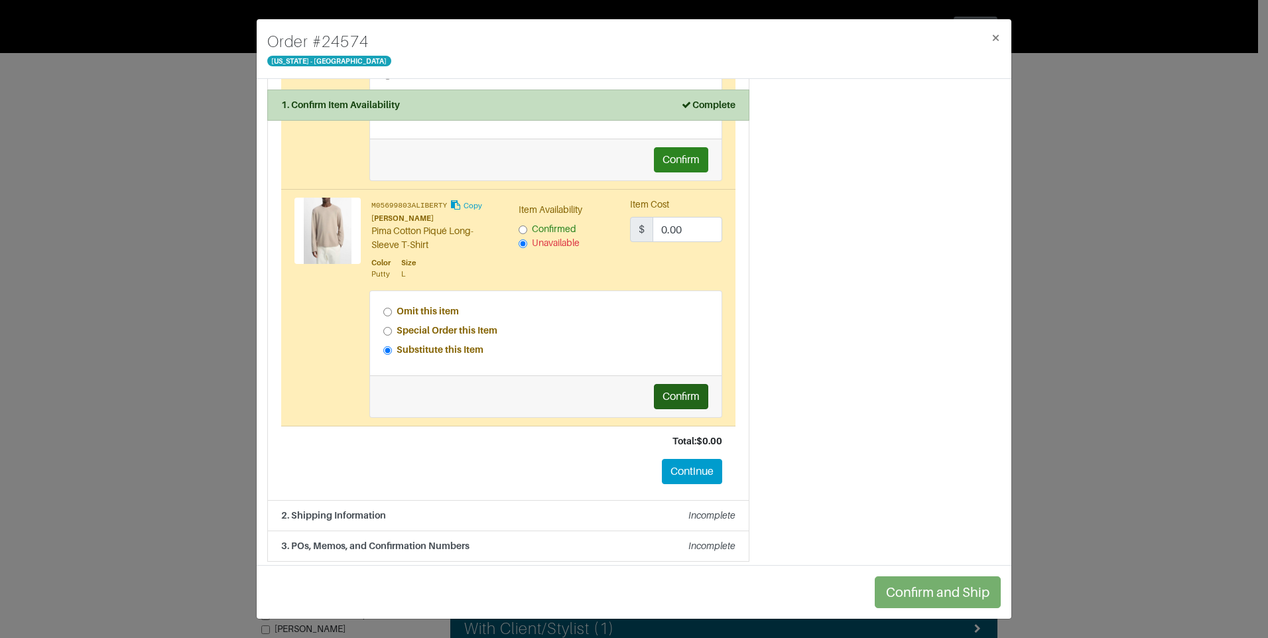
scroll to position [2090, 0]
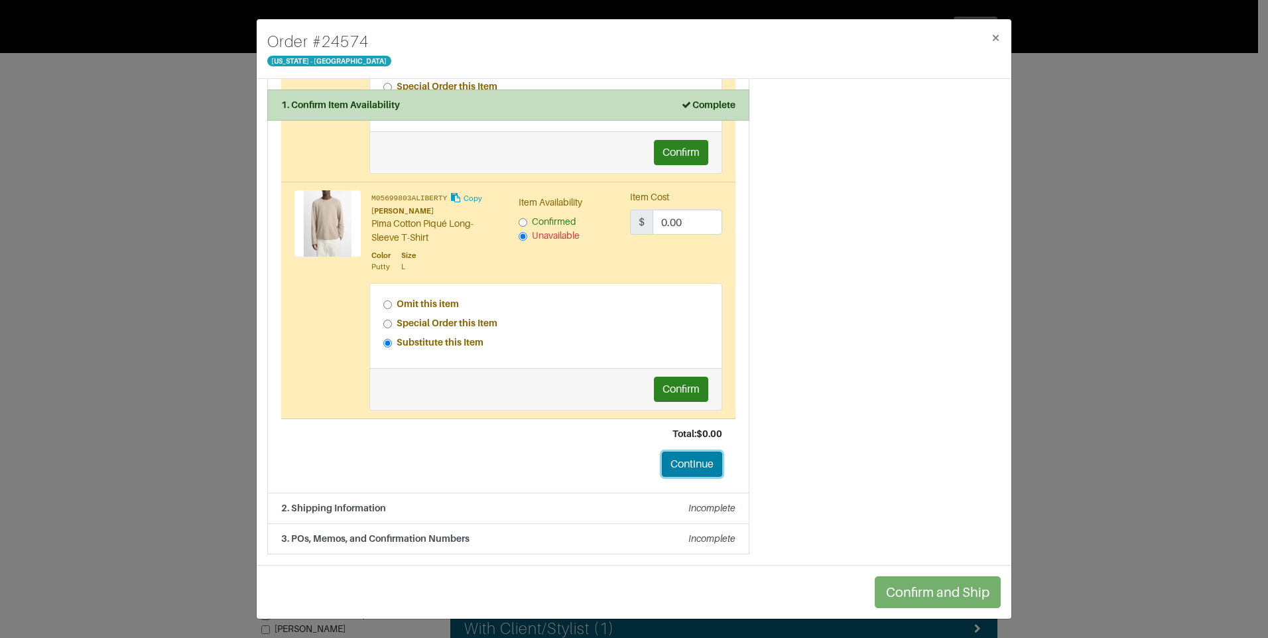
click at [689, 464] on button "Continue" at bounding box center [692, 464] width 60 height 25
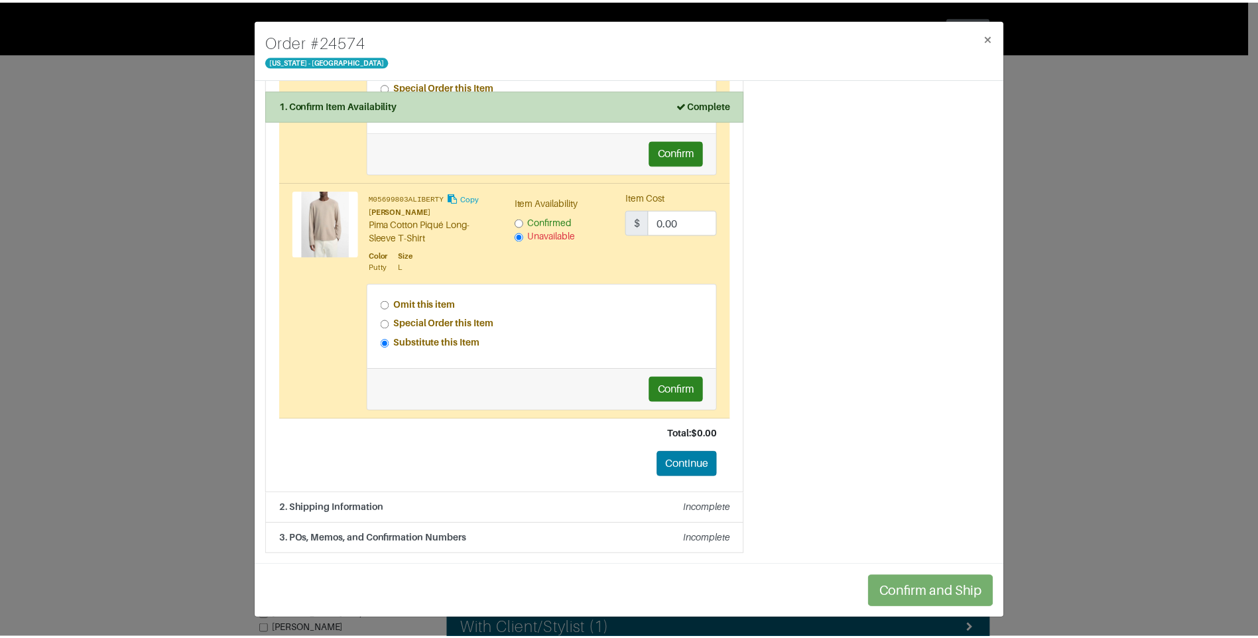
scroll to position [0, 0]
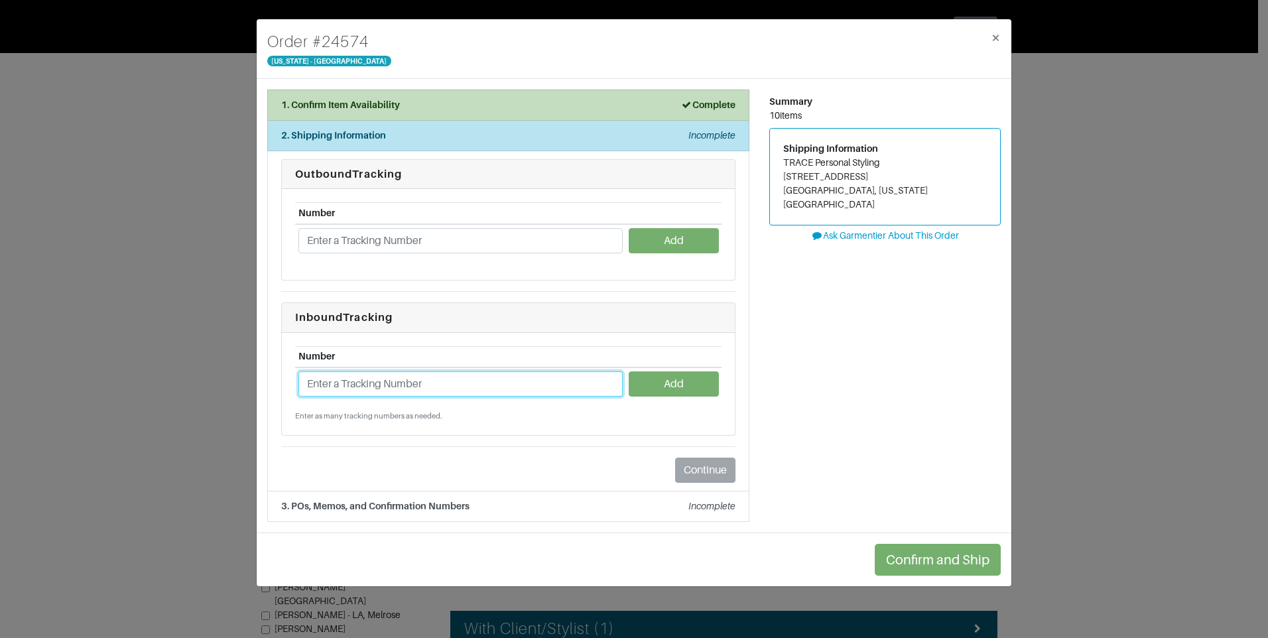
click at [375, 377] on input "text" at bounding box center [460, 383] width 324 height 25
paste input "1ZJ22C958705923419"
type input "1ZJ22C958705923419"
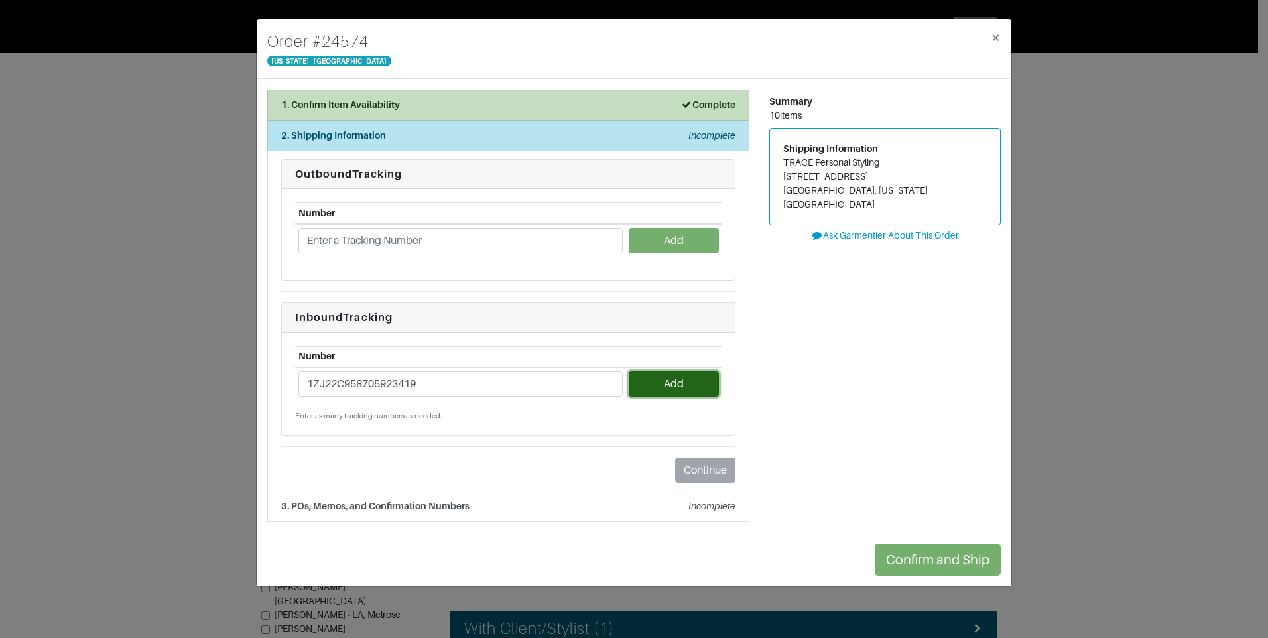
click at [683, 389] on button "Add" at bounding box center [674, 383] width 90 height 25
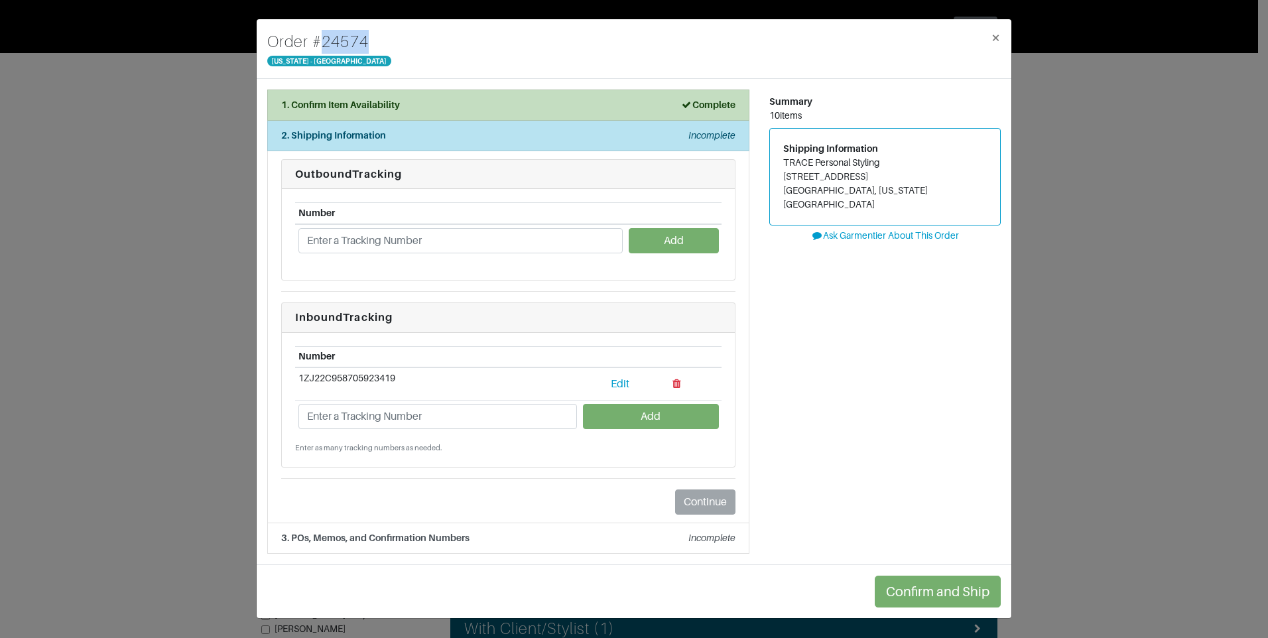
drag, startPoint x: 393, startPoint y: 42, endPoint x: 312, endPoint y: 44, distance: 80.3
click at [312, 44] on div "Order # 24574 [US_STATE] - [GEOGRAPHIC_DATA] ×" at bounding box center [634, 49] width 755 height 60
drag, startPoint x: 312, startPoint y: 44, endPoint x: 318, endPoint y: 48, distance: 7.1
copy h4 "# 24574"
click at [500, 543] on div "3. POs, Memos, and Confirmation Numbers Incomplete" at bounding box center [508, 538] width 454 height 14
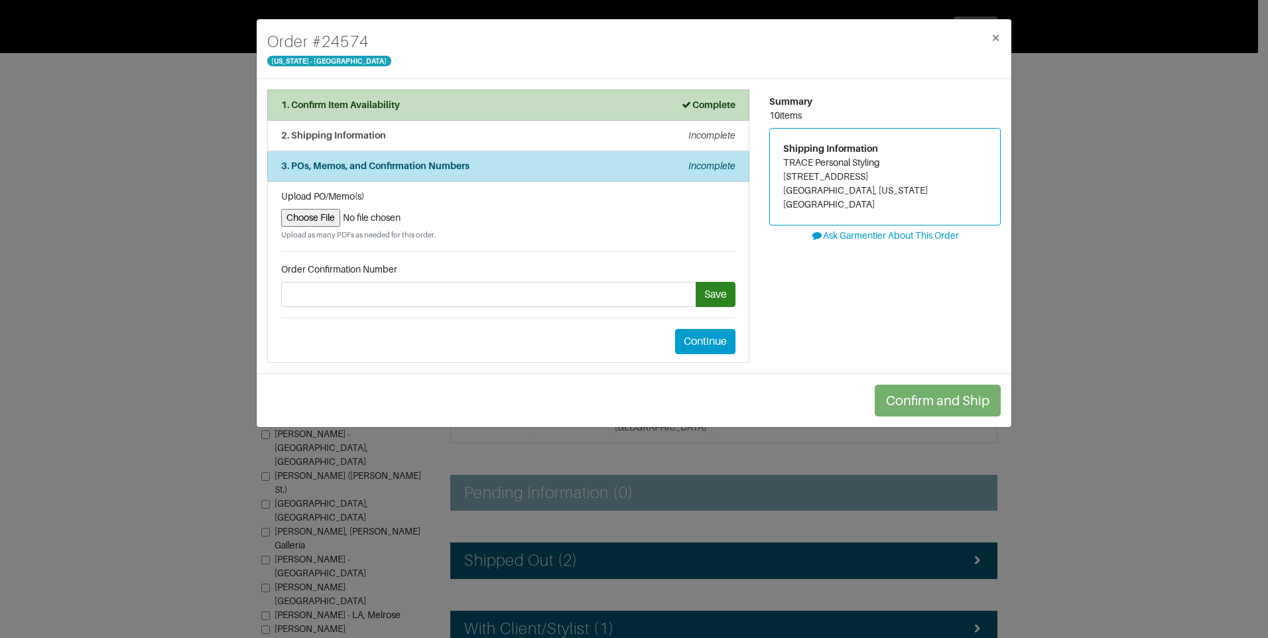
click at [328, 220] on input "file" at bounding box center [508, 218] width 454 height 18
type input "C:\fakepath\#24574 Return.pdf"
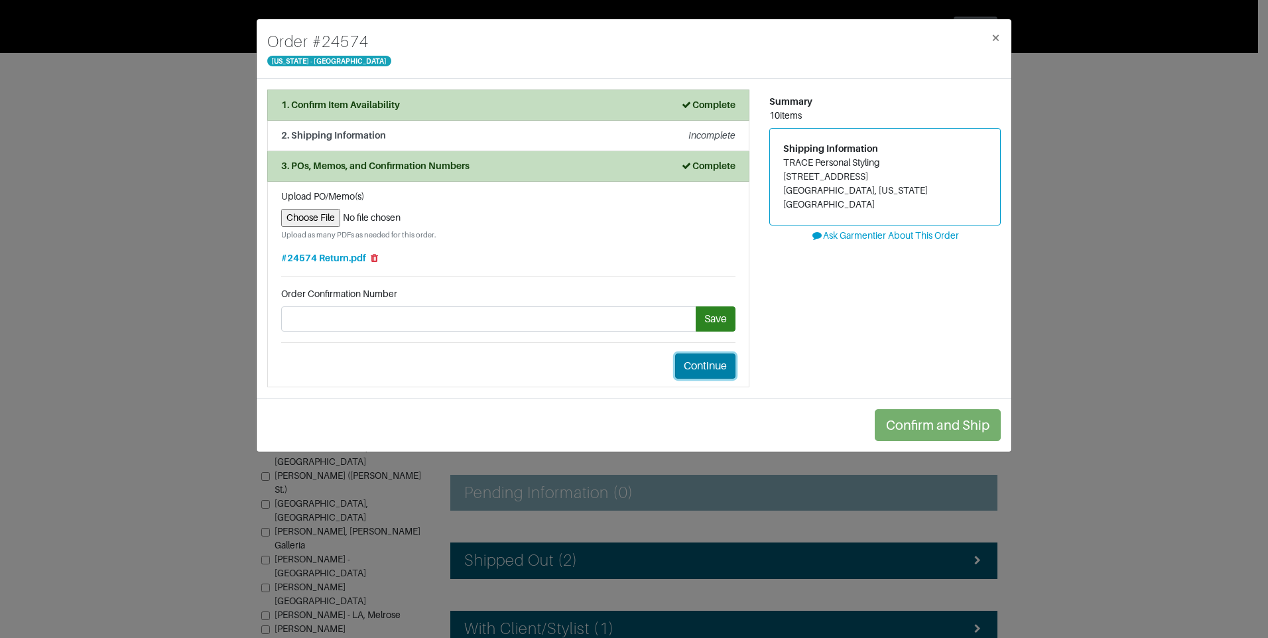
drag, startPoint x: 720, startPoint y: 369, endPoint x: 844, endPoint y: 346, distance: 125.4
click at [735, 361] on button "Continue" at bounding box center [705, 366] width 60 height 25
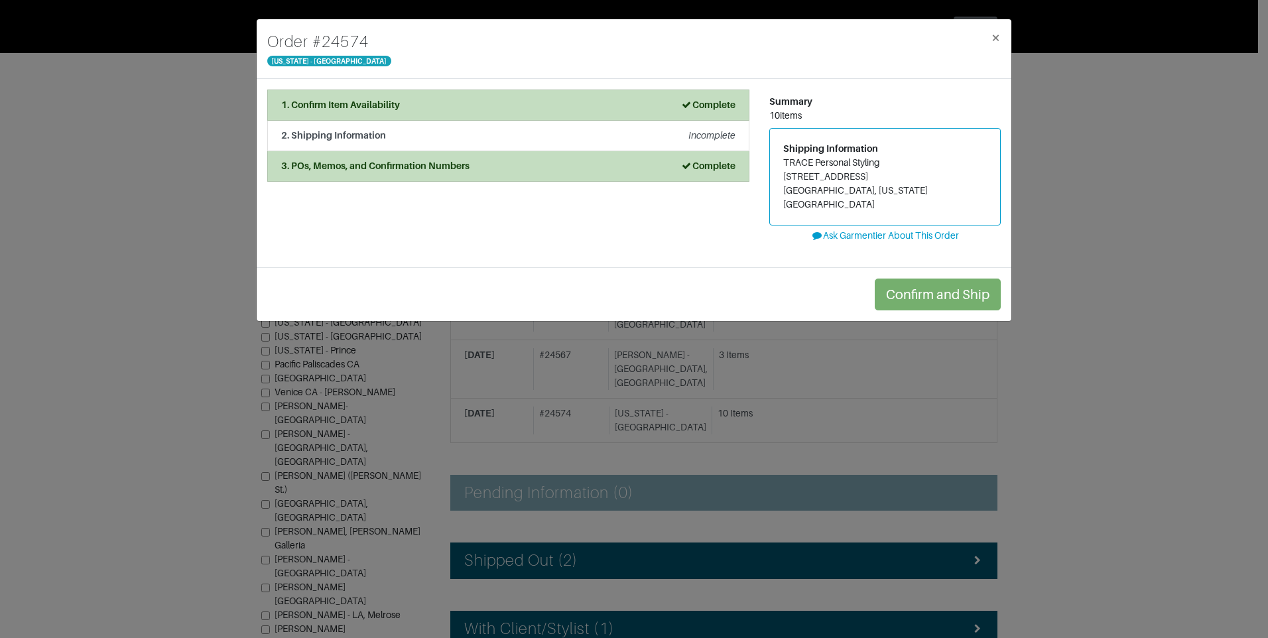
drag, startPoint x: 1085, startPoint y: 160, endPoint x: 1062, endPoint y: 141, distance: 30.1
click at [1085, 159] on div "Order # 24574 [US_STATE] - [GEOGRAPHIC_DATA] × 1. Confirm Item Availability Com…" at bounding box center [634, 319] width 1268 height 638
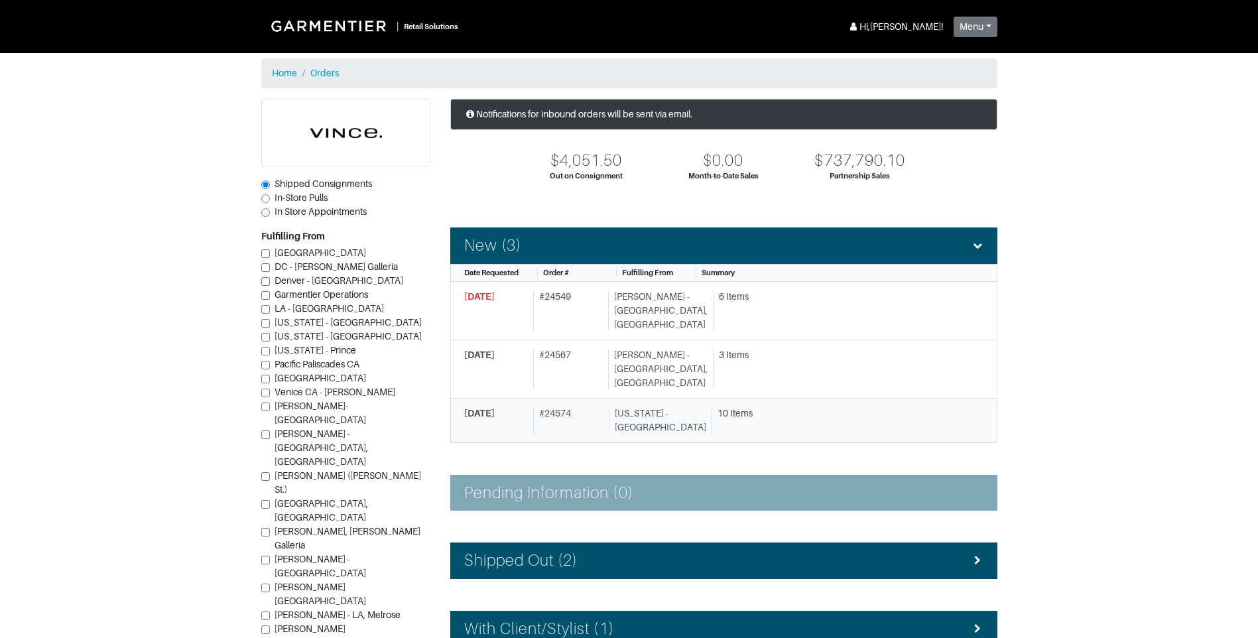
click at [685, 399] on link "[DATE] # 24574 [US_STATE] - [GEOGRAPHIC_DATA] 10 Items" at bounding box center [723, 421] width 547 height 44
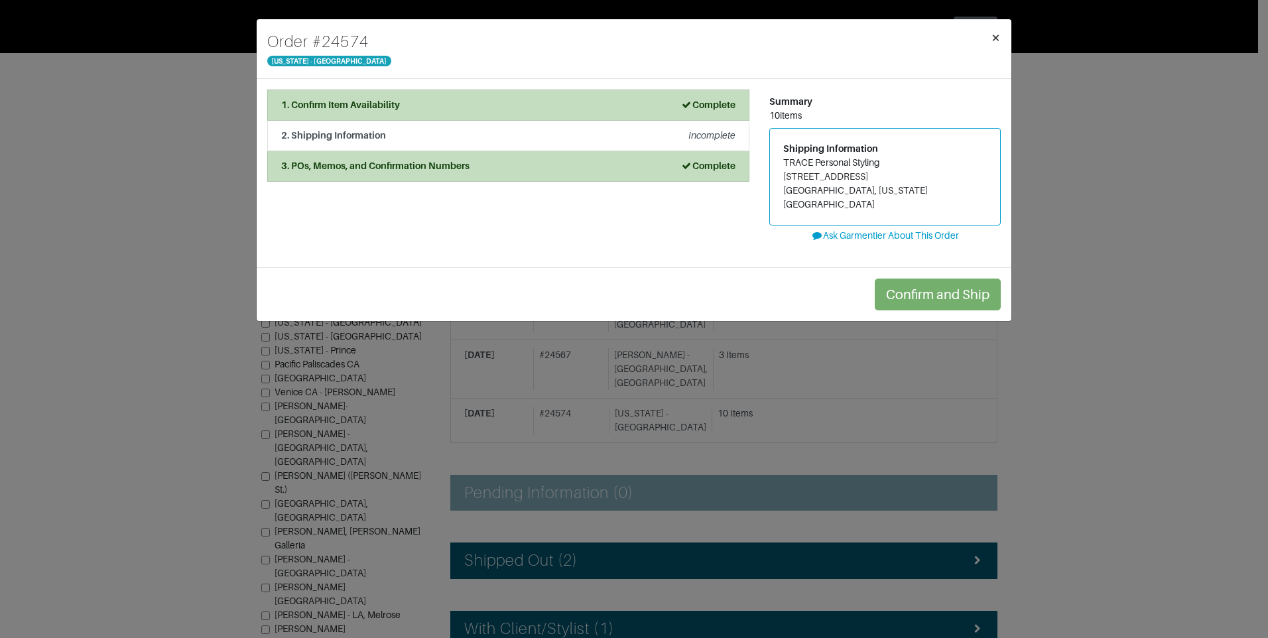
click at [1004, 36] on button "×" at bounding box center [995, 37] width 31 height 37
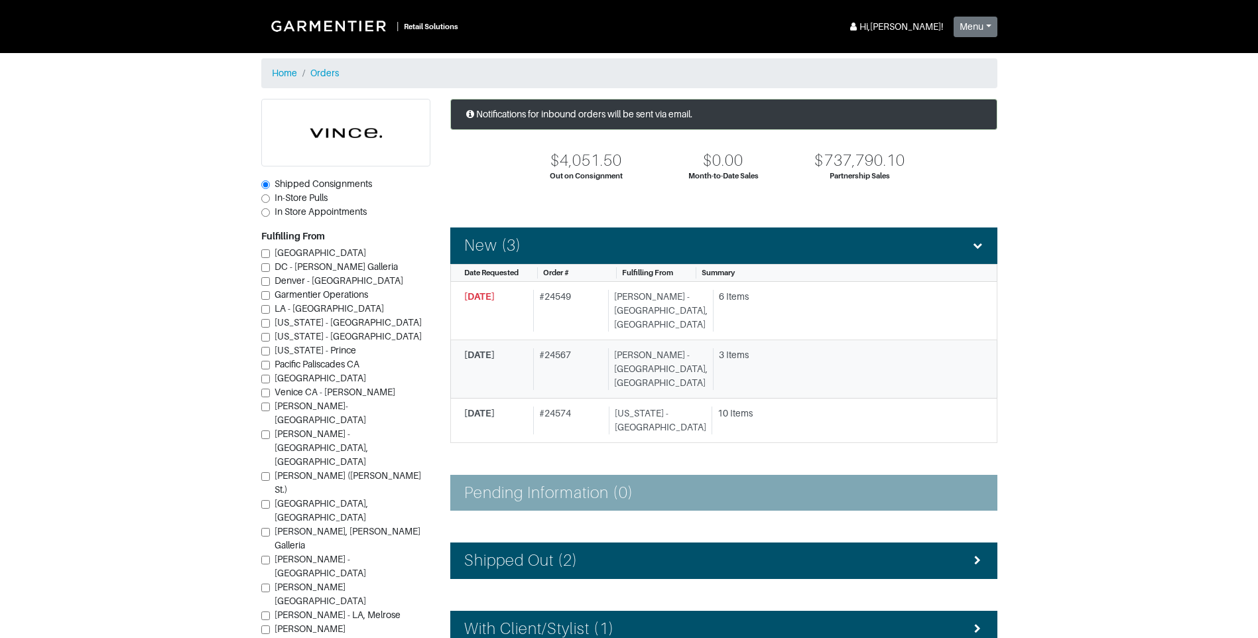
click at [739, 369] on link "[DATE] # 24567 [PERSON_NAME][GEOGRAPHIC_DATA], [GEOGRAPHIC_DATA] 3 Items" at bounding box center [723, 369] width 547 height 58
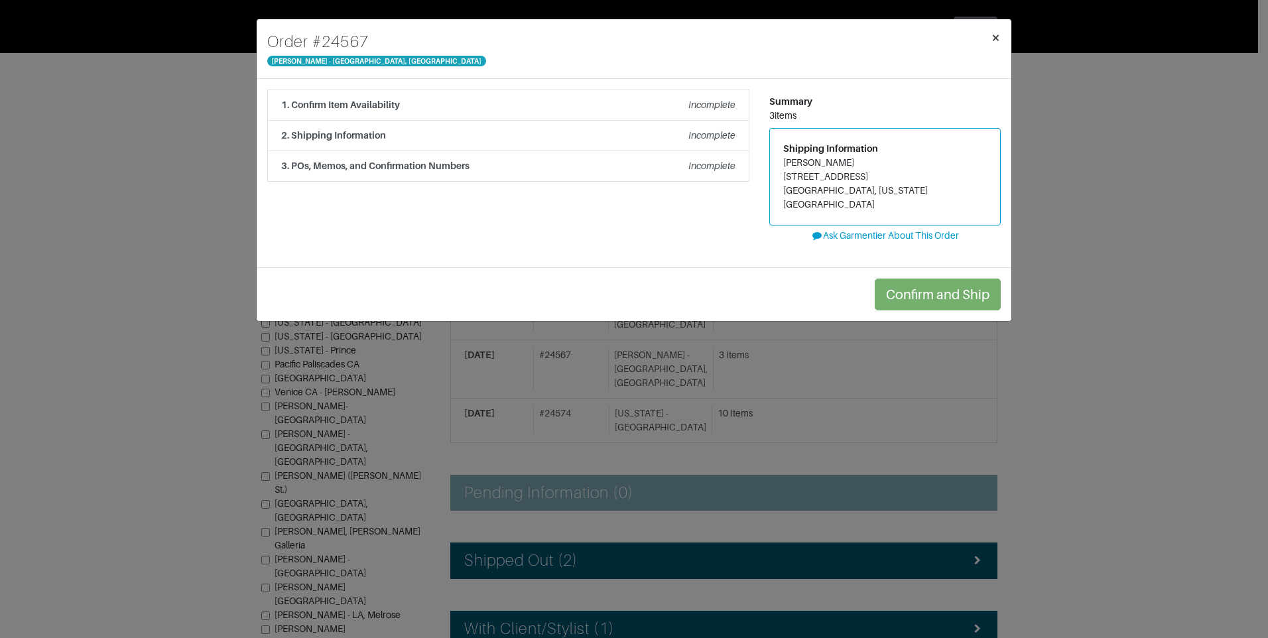
click at [999, 43] on span "×" at bounding box center [996, 38] width 10 height 18
